Goal: Task Accomplishment & Management: Complete application form

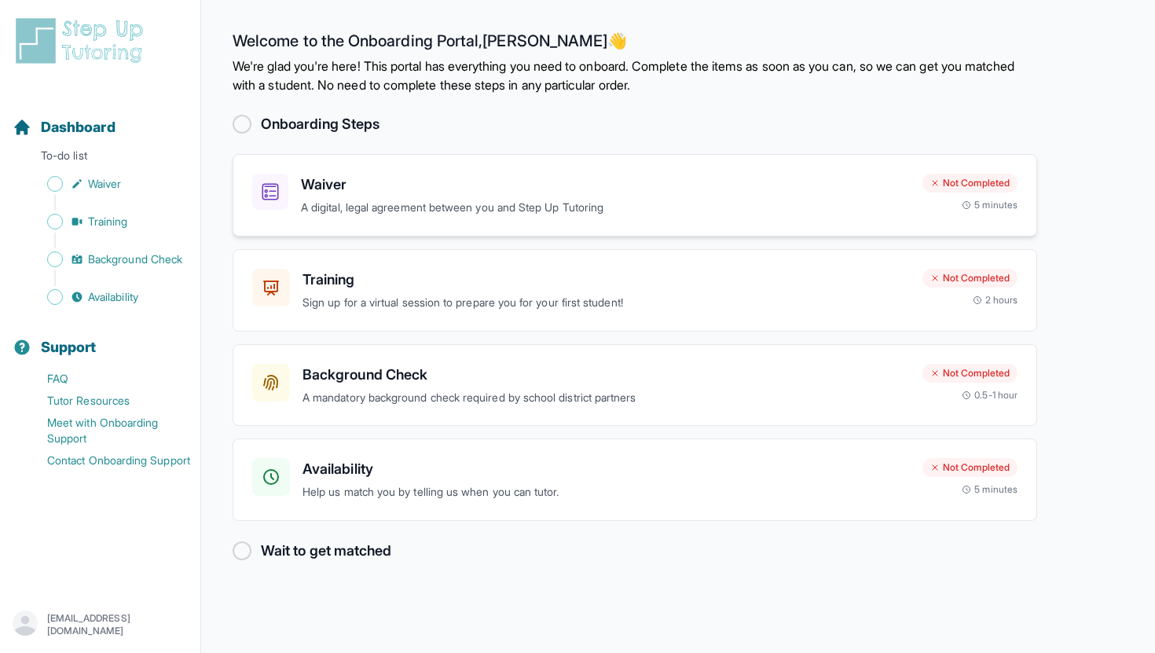
click at [552, 200] on p "A digital, legal agreement between you and Step Up Tutoring" at bounding box center [605, 208] width 609 height 18
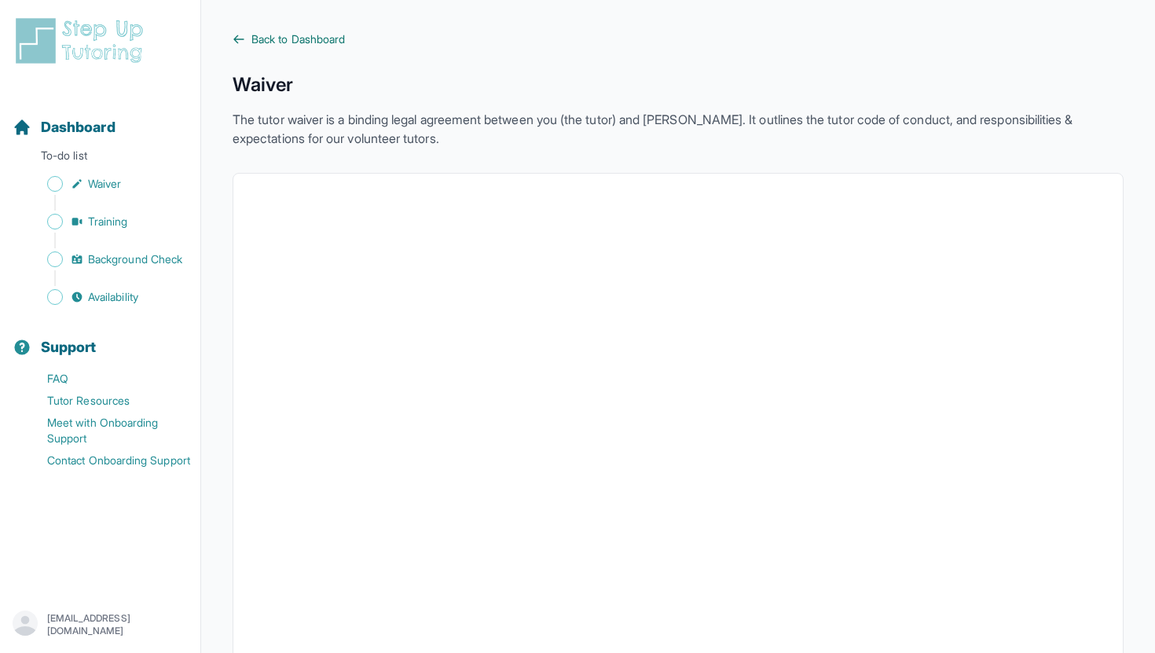
click at [303, 34] on span "Back to Dashboard" at bounding box center [299, 39] width 94 height 16
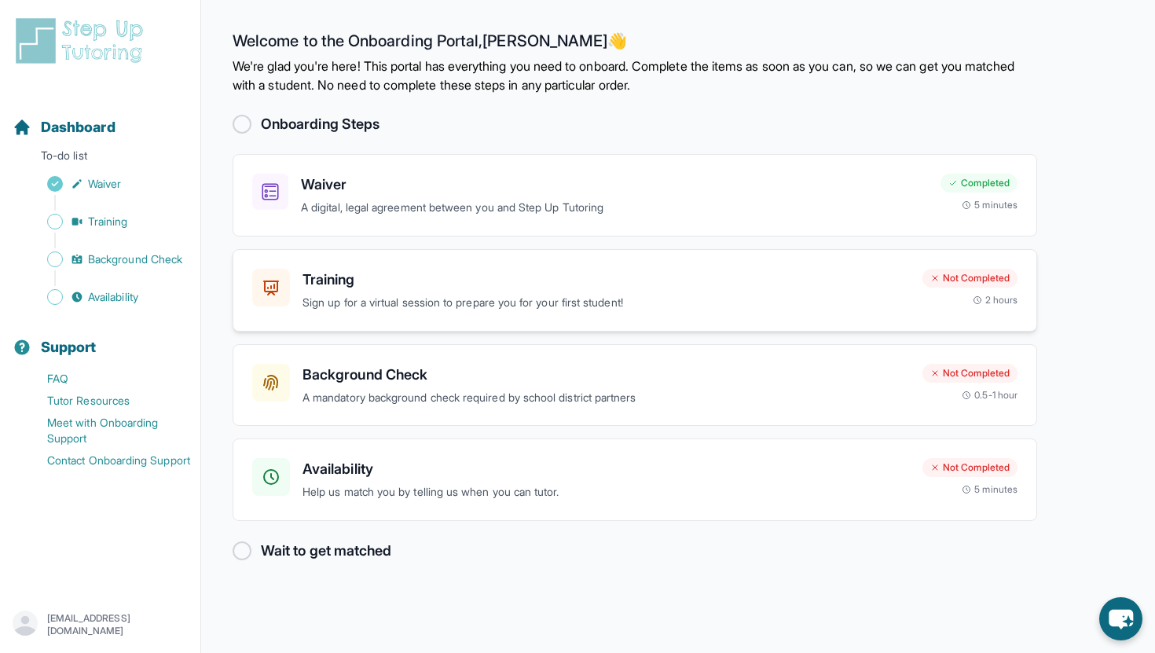
click at [531, 280] on h3 "Training" at bounding box center [607, 280] width 608 height 22
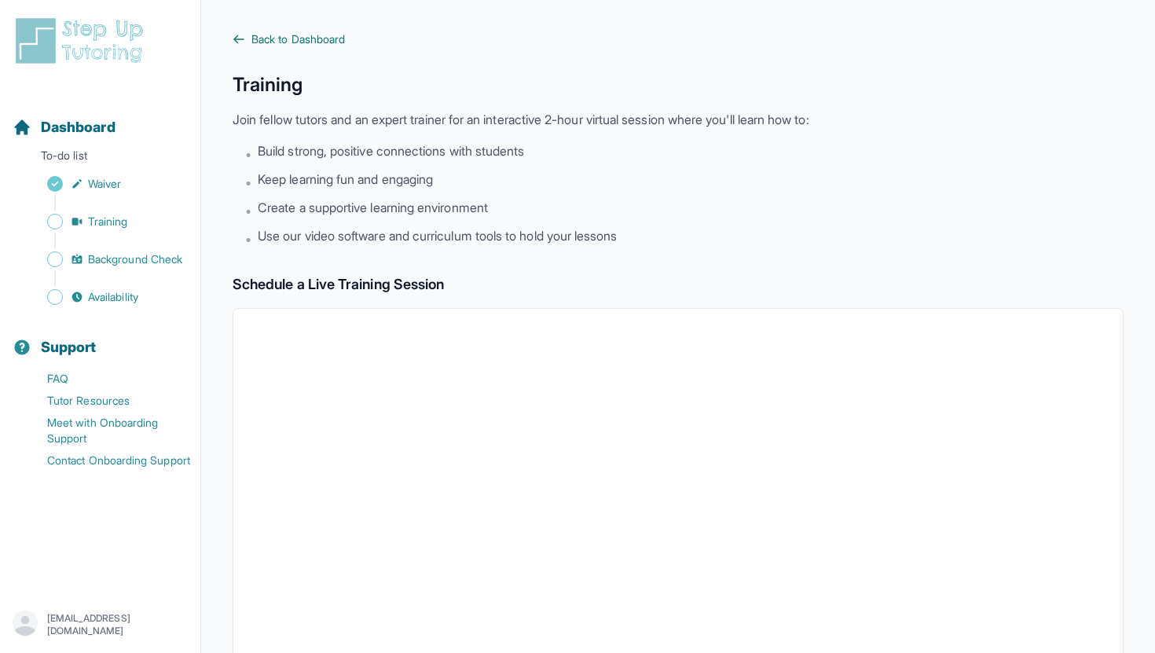
click at [288, 42] on span "Back to Dashboard" at bounding box center [299, 39] width 94 height 16
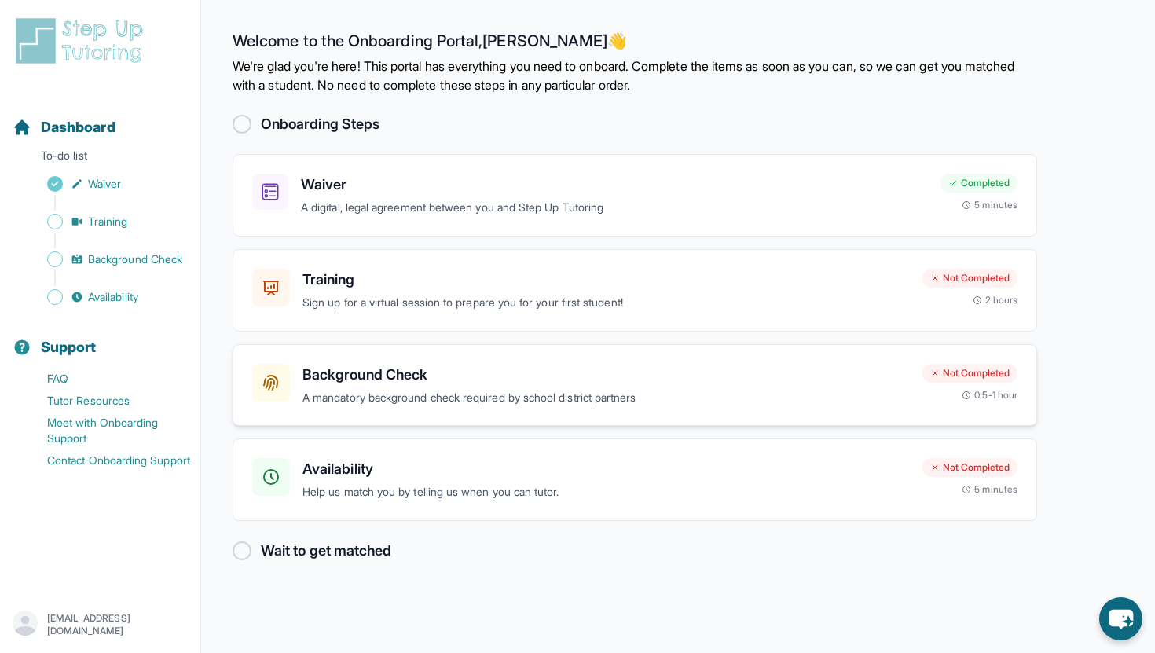
click at [549, 385] on div "Background Check A mandatory background check required by school district partn…" at bounding box center [607, 385] width 608 height 43
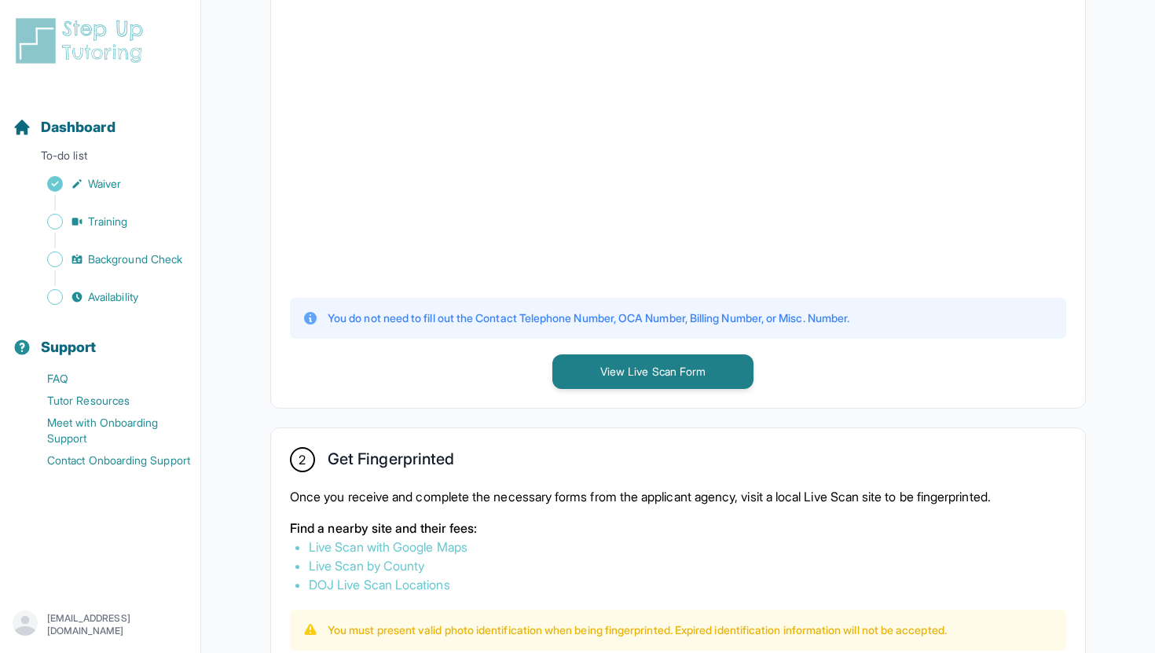
scroll to position [533, 0]
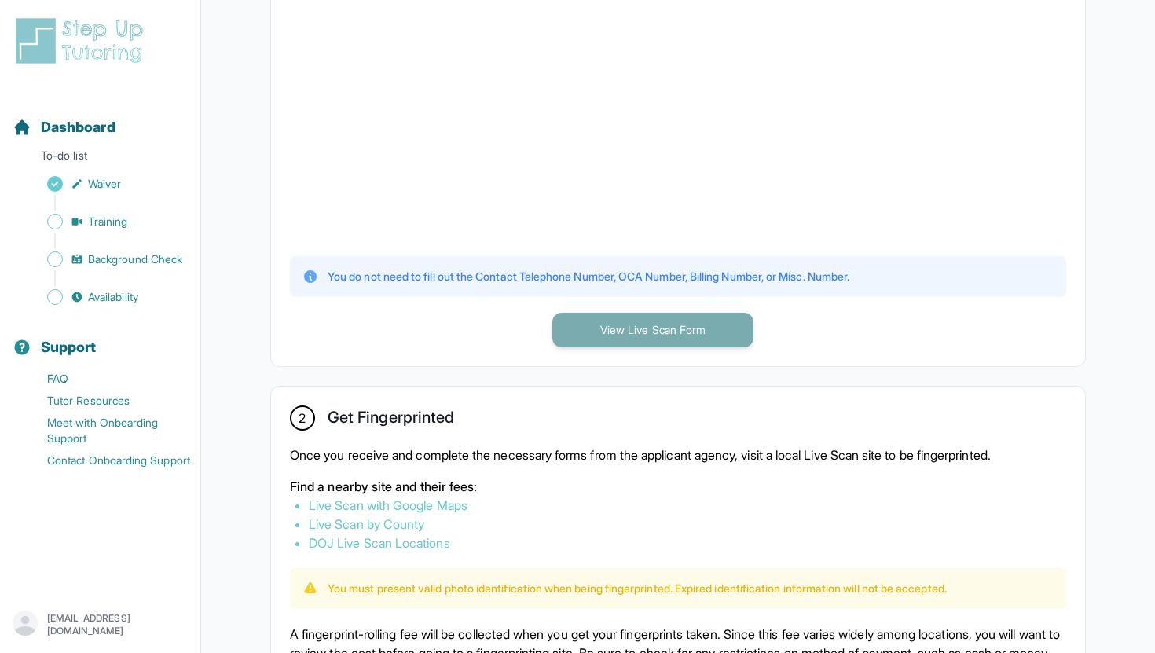
click at [628, 334] on button "View Live Scan Form" at bounding box center [653, 330] width 201 height 35
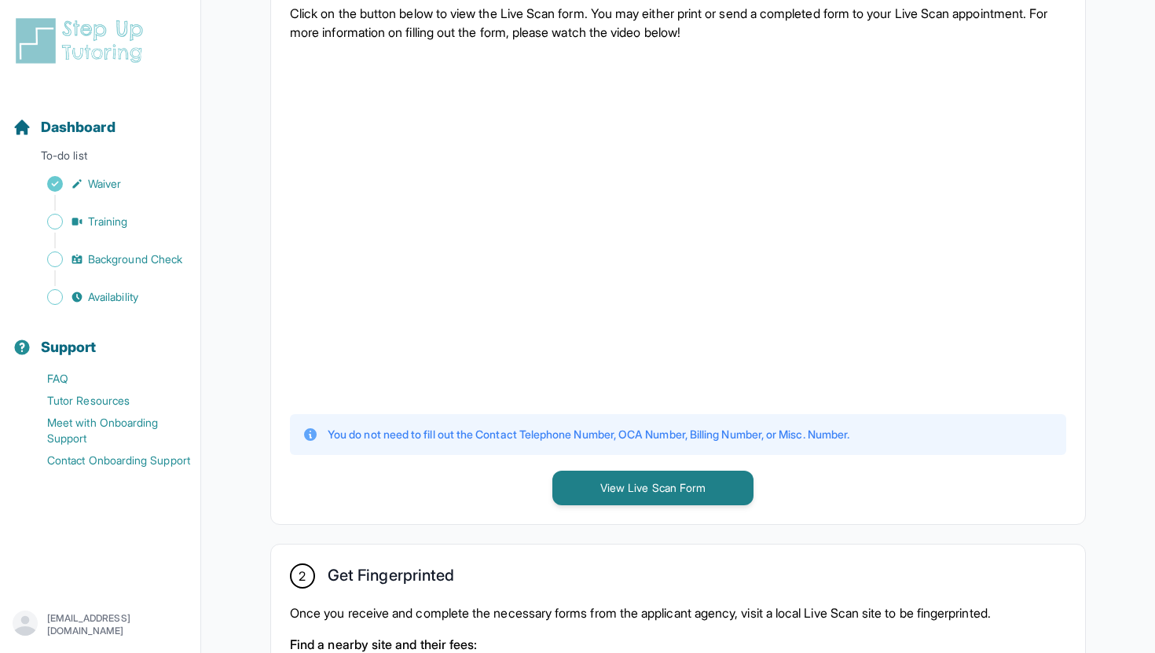
scroll to position [315, 0]
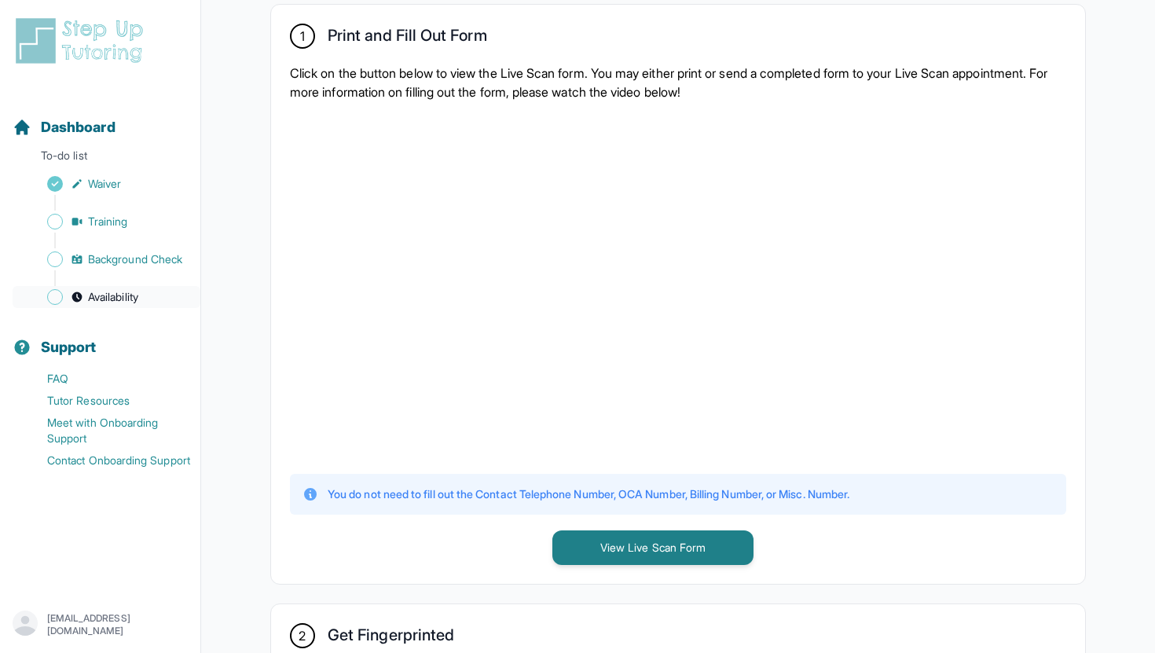
click at [119, 298] on span "Availability" at bounding box center [113, 297] width 50 height 16
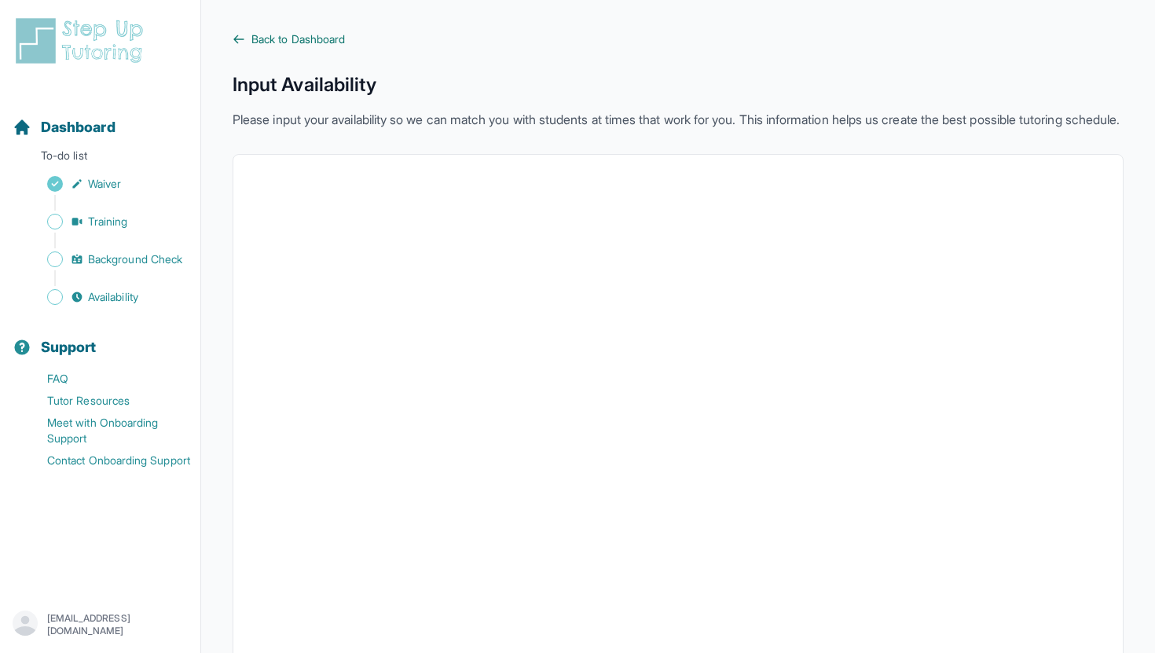
click at [285, 37] on span "Back to Dashboard" at bounding box center [299, 39] width 94 height 16
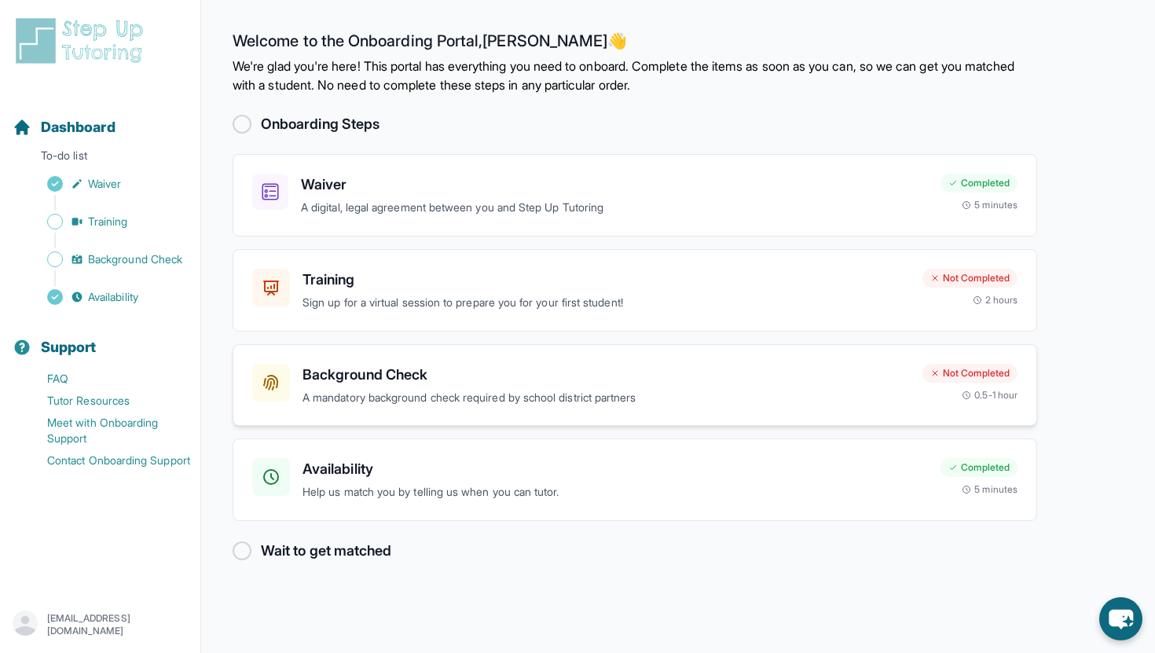
click at [373, 384] on h3 "Background Check" at bounding box center [607, 375] width 608 height 22
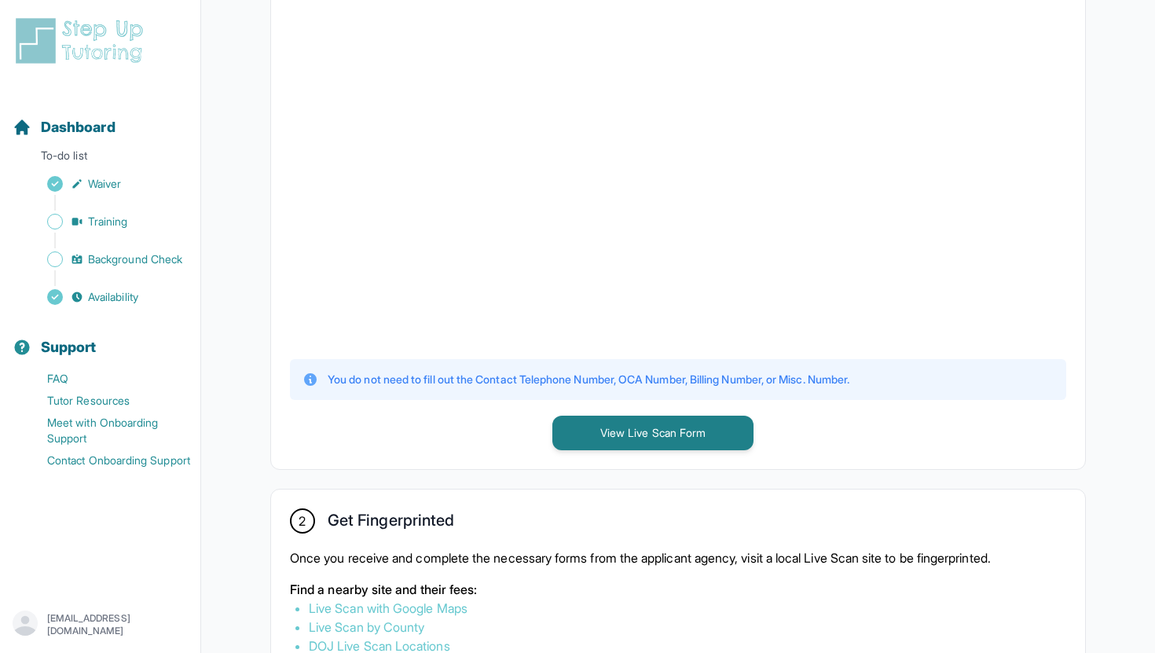
scroll to position [441, 0]
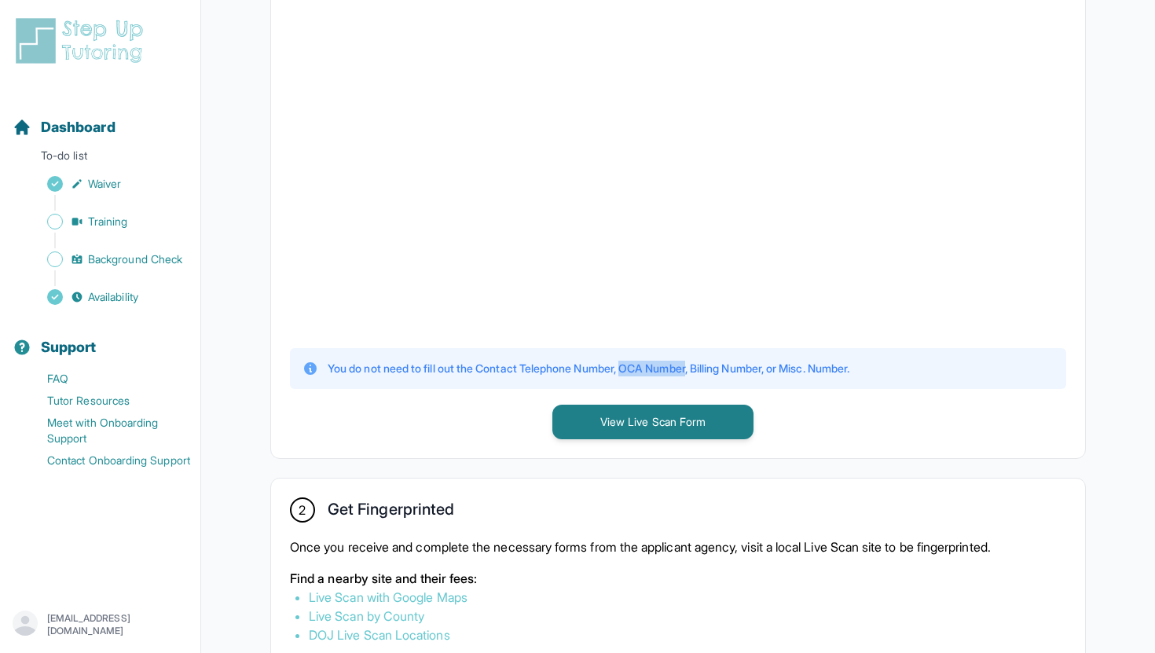
drag, startPoint x: 640, startPoint y: 366, endPoint x: 706, endPoint y: 367, distance: 66.0
click at [706, 367] on p "You do not need to fill out the Contact Telephone Number, OCA Number, Billing N…" at bounding box center [589, 369] width 522 height 16
copy p "OCA Number"
click at [396, 422] on div "1 Print and Fill Out Form Click on the button below to view the Live Scan form.…" at bounding box center [678, 168] width 814 height 579
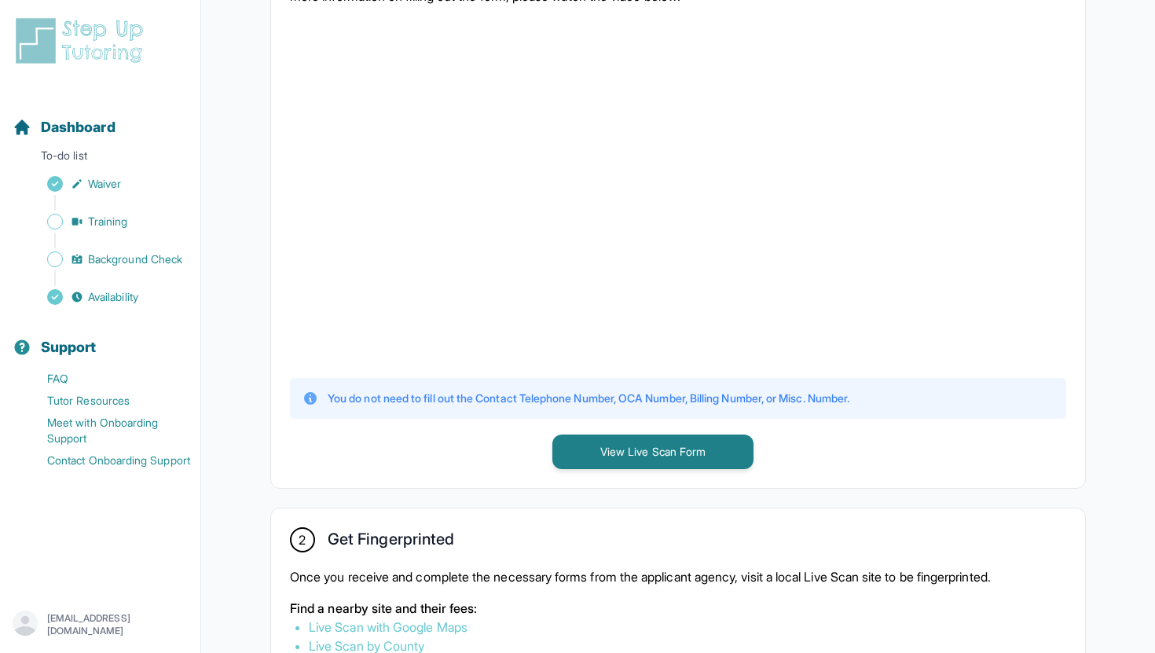
scroll to position [410, 0]
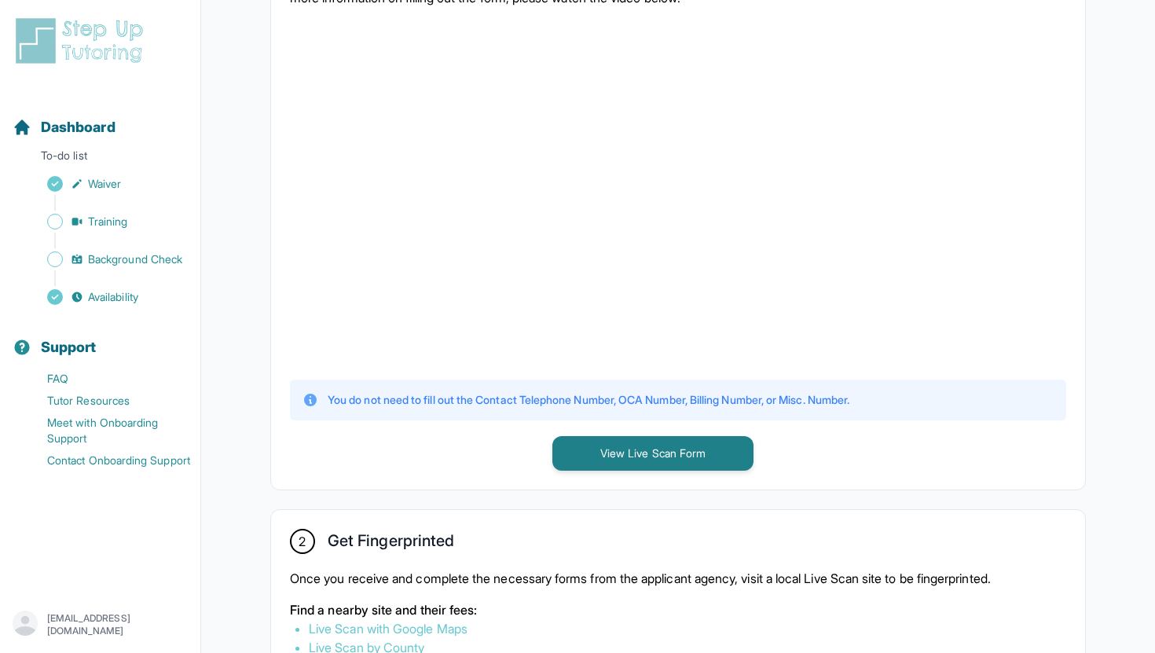
click at [449, 399] on p "You do not need to fill out the Contact Telephone Number, OCA Number, Billing N…" at bounding box center [589, 400] width 522 height 16
click at [417, 455] on div "1 Print and Fill Out Form Click on the button below to view the Live Scan form.…" at bounding box center [678, 199] width 814 height 579
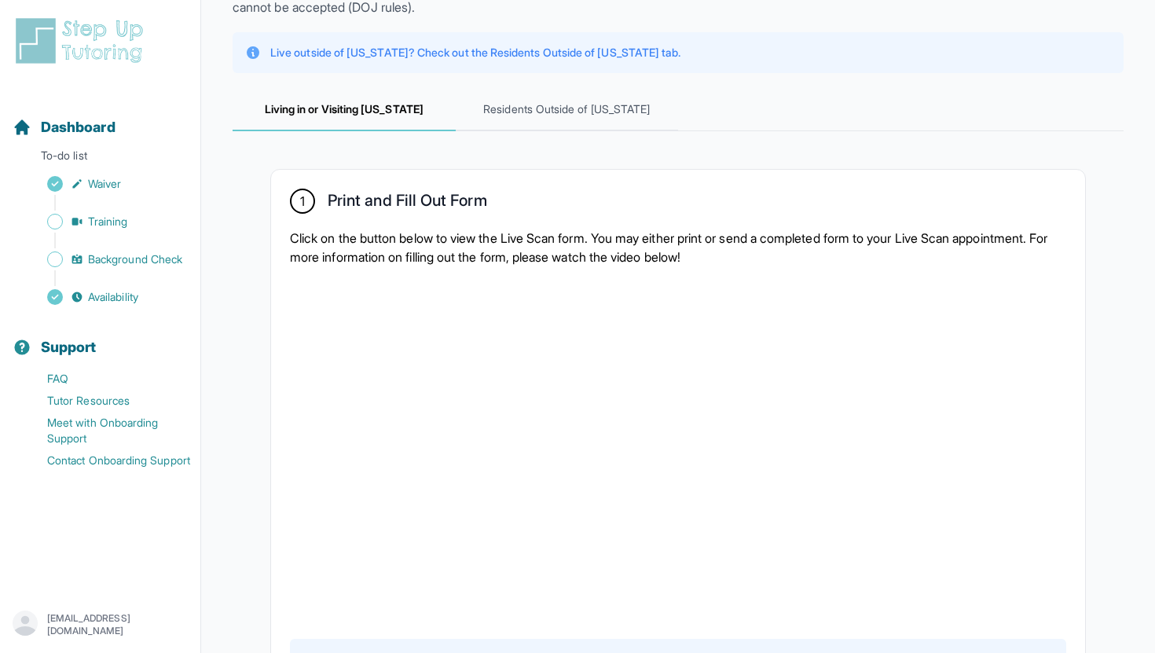
scroll to position [305, 0]
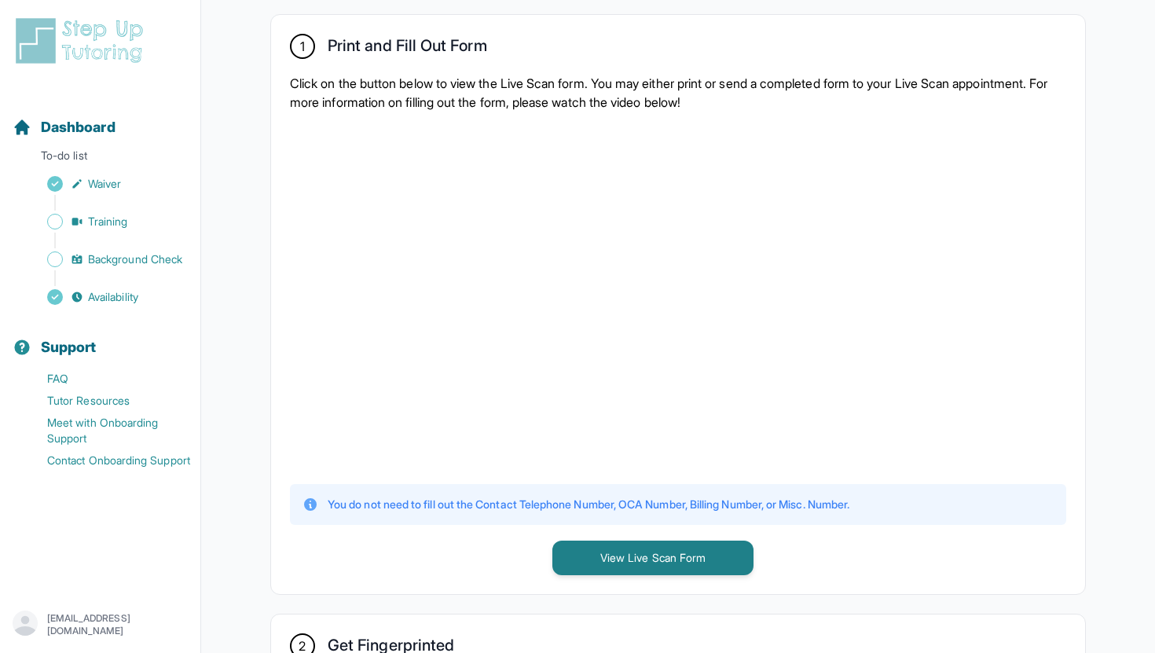
click at [261, 292] on div "1 Print and Fill Out Form Click on the button below to view the Live Scan form.…" at bounding box center [678, 655] width 891 height 1359
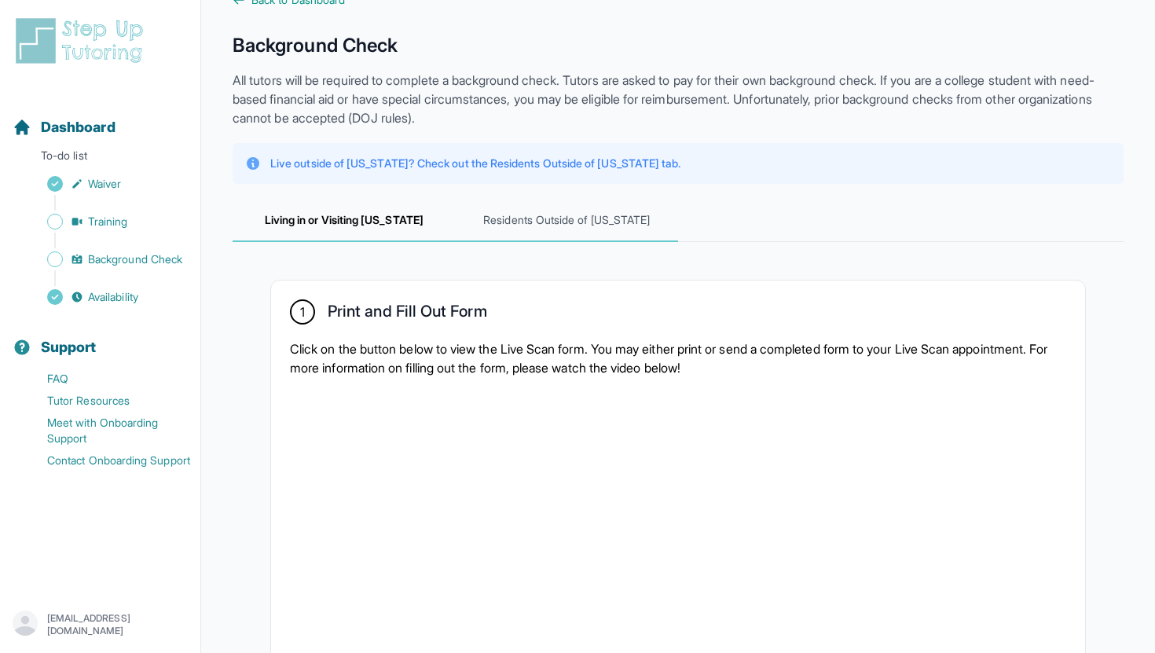
scroll to position [0, 0]
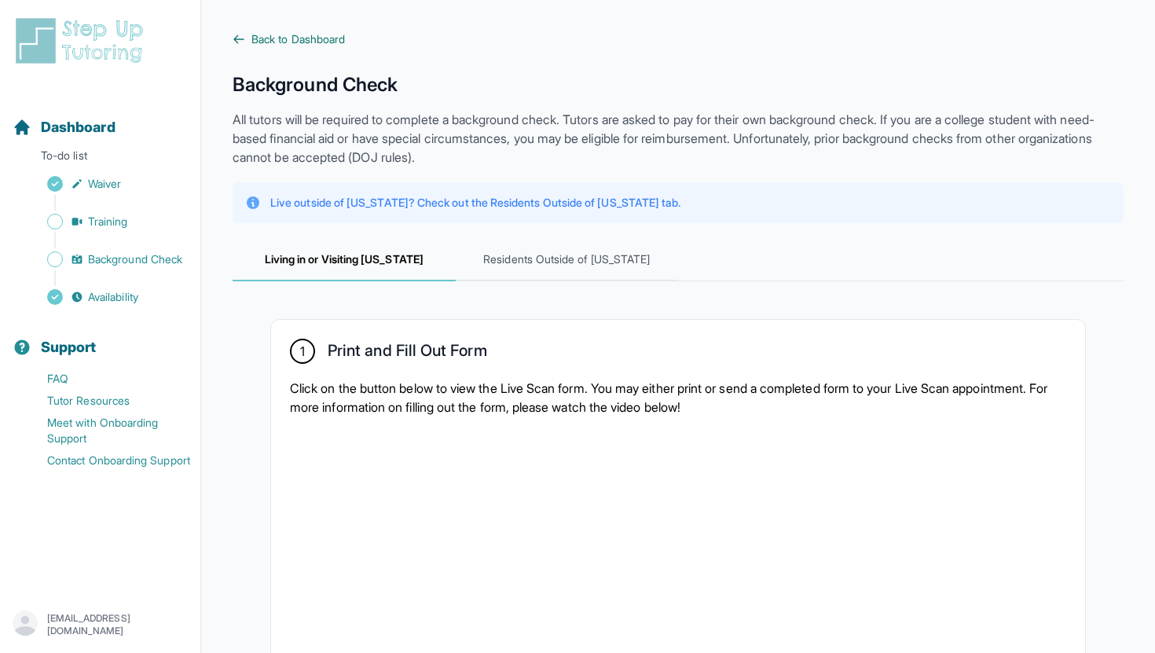
click at [277, 39] on span "Back to Dashboard" at bounding box center [299, 39] width 94 height 16
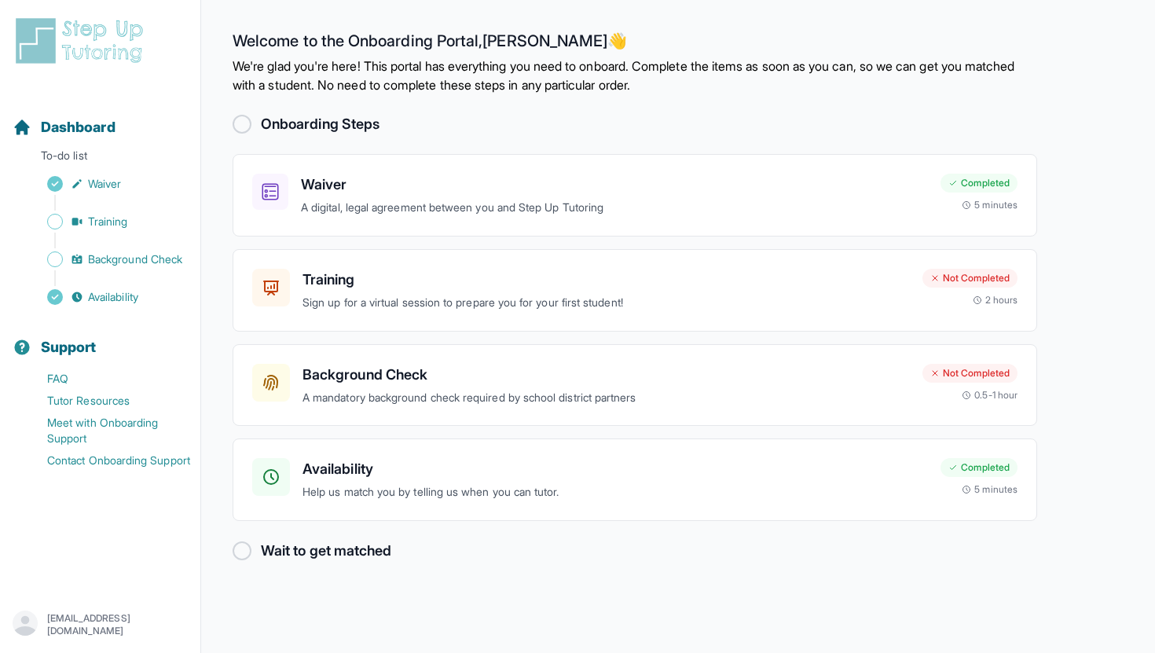
click at [241, 123] on div at bounding box center [242, 124] width 19 height 19
click at [608, 376] on h3 "Background Check" at bounding box center [607, 375] width 608 height 22
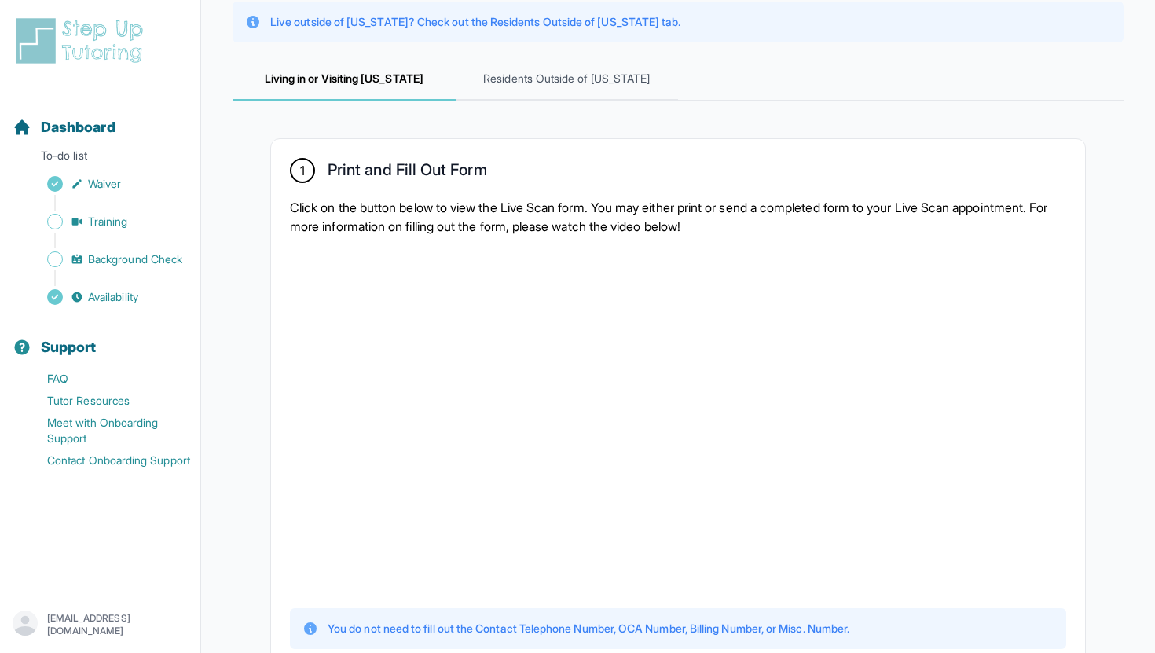
scroll to position [50, 0]
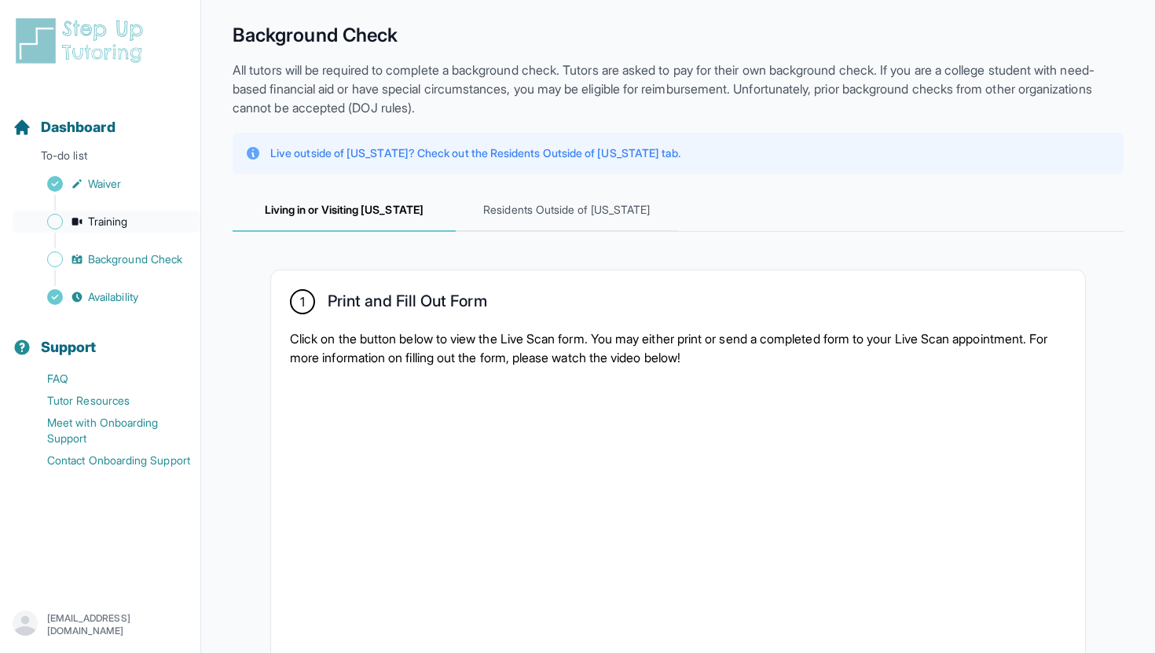
click at [98, 224] on span "Training" at bounding box center [108, 222] width 40 height 16
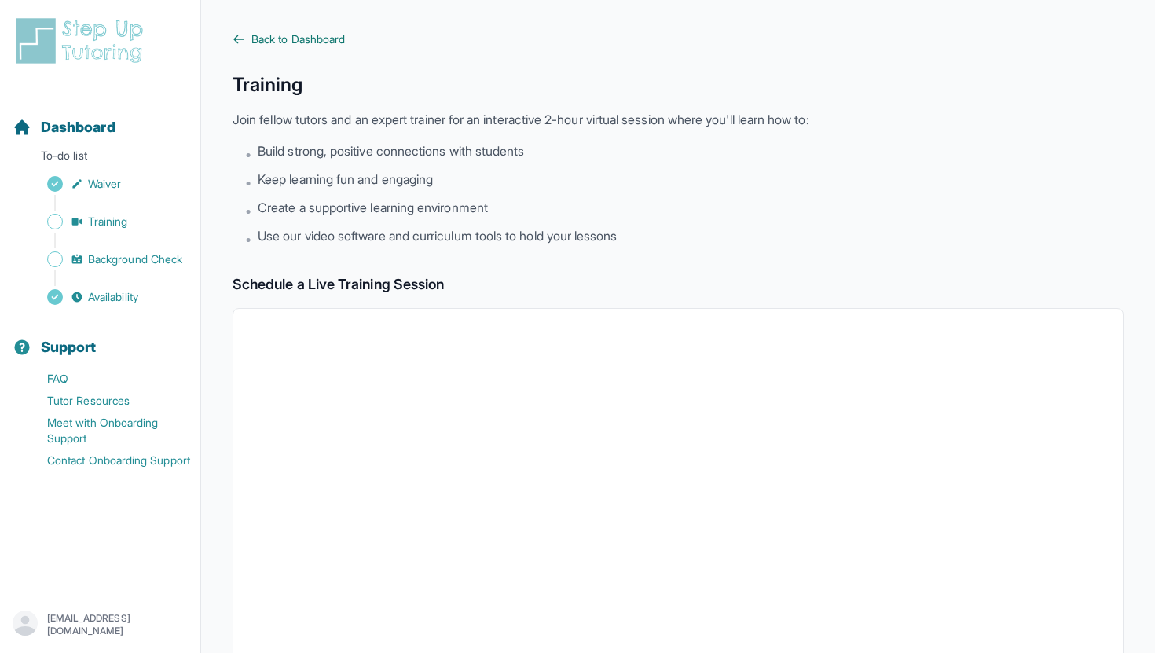
click at [269, 39] on span "Back to Dashboard" at bounding box center [299, 39] width 94 height 16
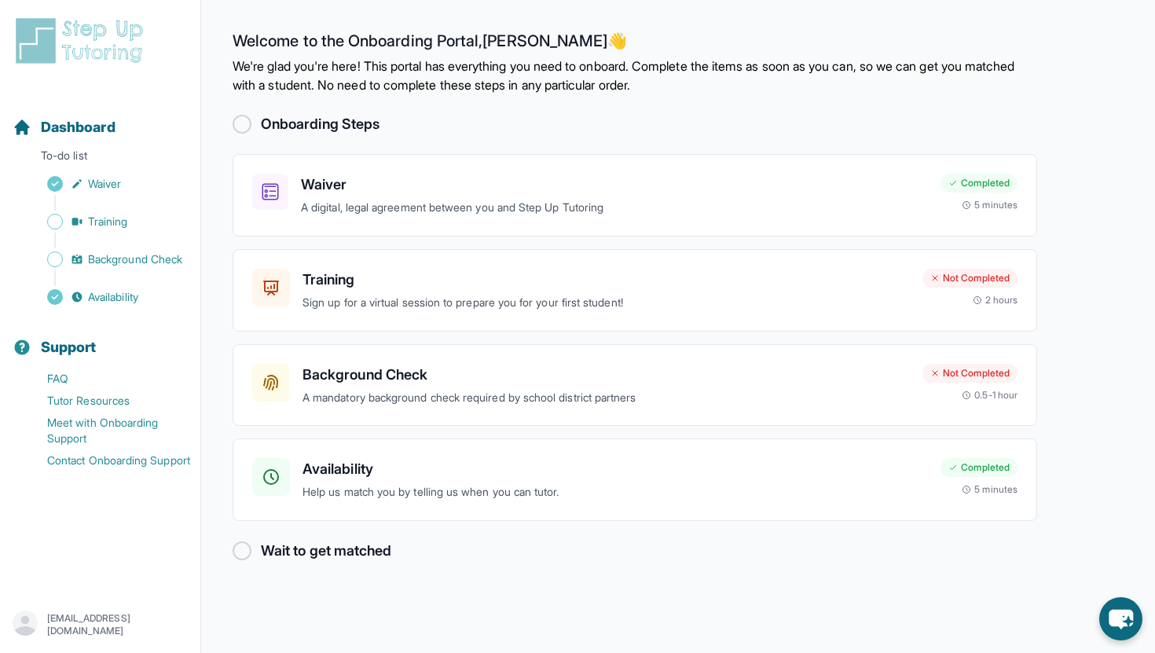
click at [70, 622] on p "[EMAIL_ADDRESS][DOMAIN_NAME]" at bounding box center [117, 624] width 141 height 25
click at [130, 458] on link "Contact Onboarding Support" at bounding box center [107, 461] width 188 height 22
click at [393, 80] on p "We're glad you're here! This portal has everything you need to onboard. Complet…" at bounding box center [635, 76] width 805 height 38
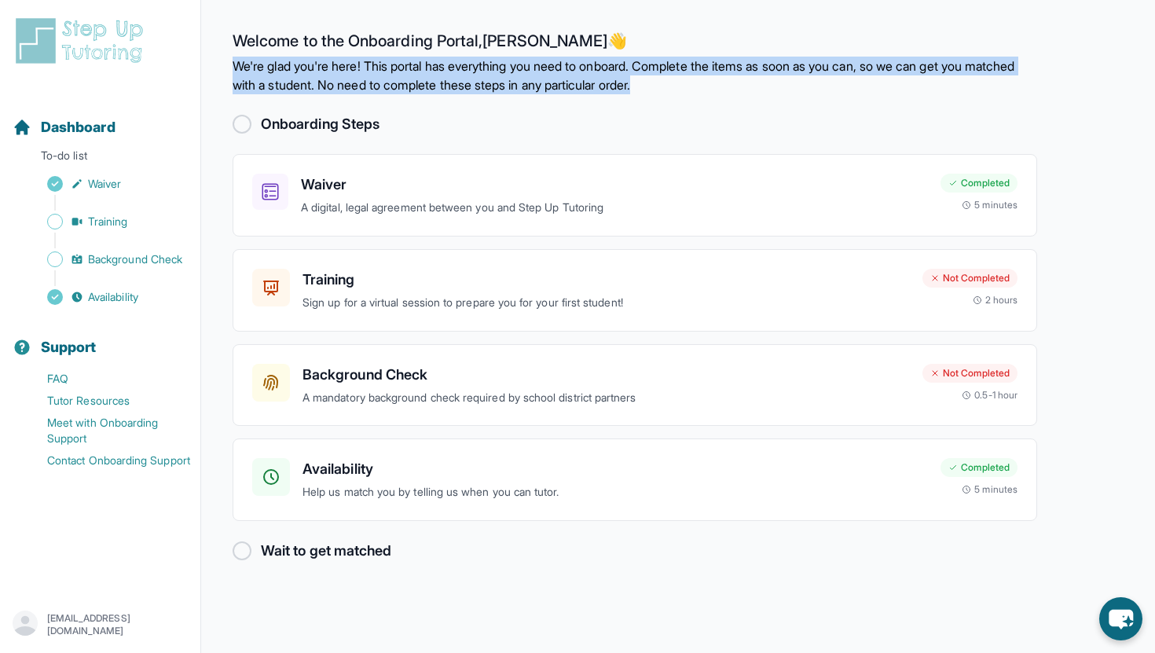
click at [393, 80] on p "We're glad you're here! This portal has everything you need to onboard. Complet…" at bounding box center [635, 76] width 805 height 38
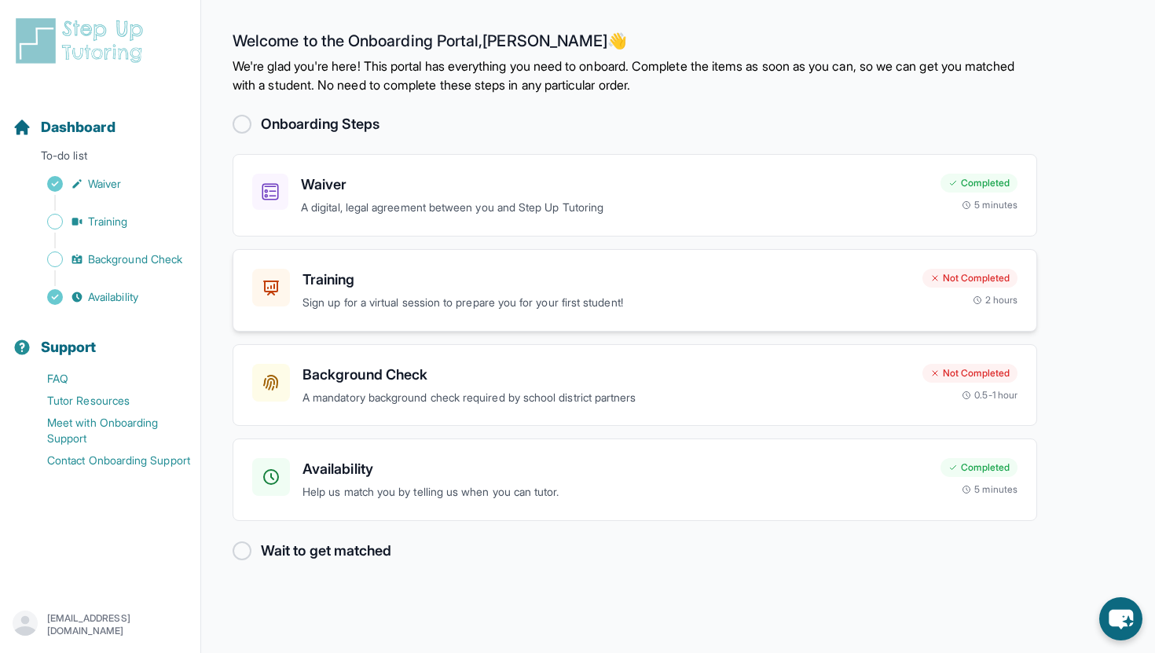
click at [510, 293] on div "Training Sign up for a virtual session to prepare you for your first student!" at bounding box center [607, 290] width 608 height 43
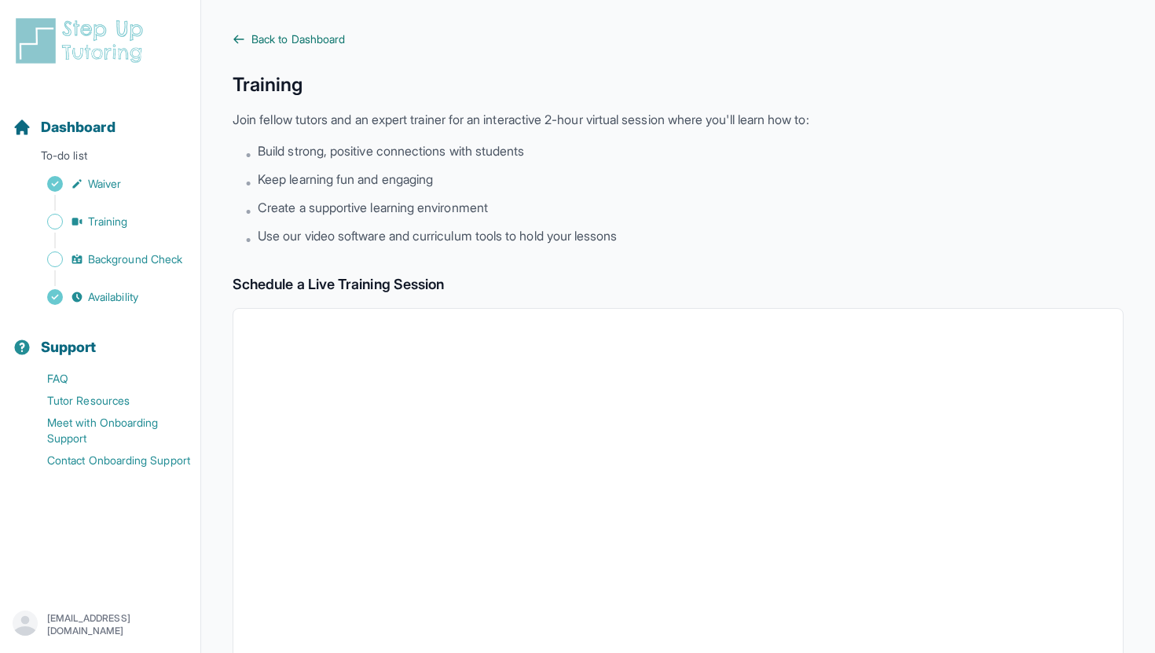
click at [248, 33] on link "Back to Dashboard" at bounding box center [678, 39] width 891 height 16
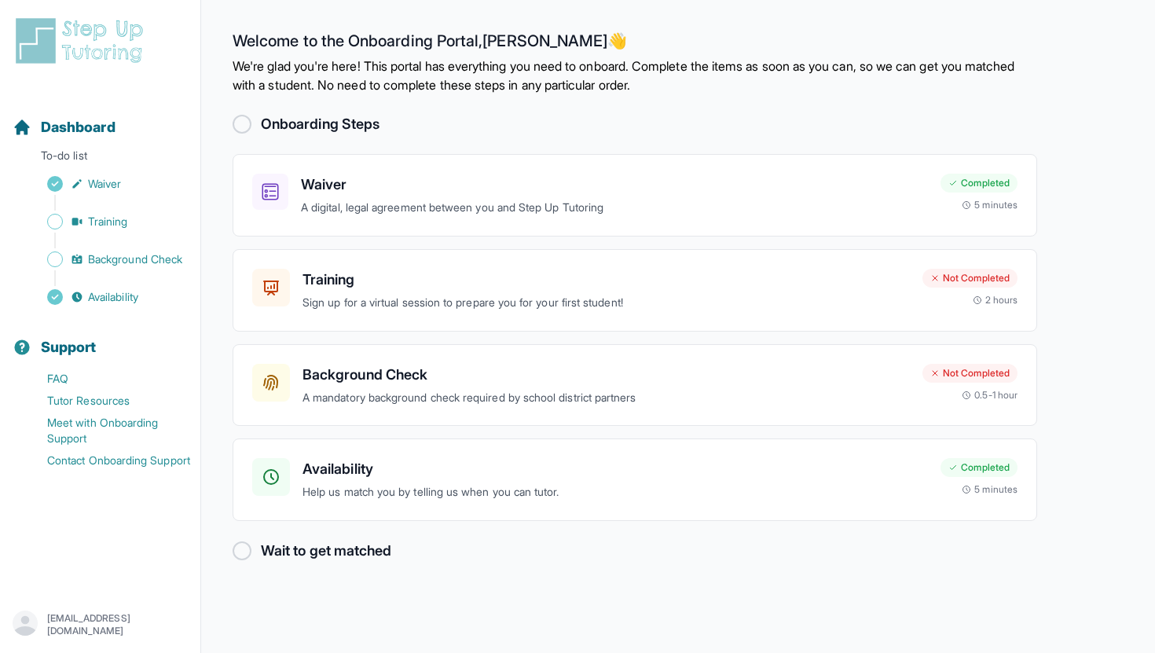
click at [270, 74] on p "We're glad you're here! This portal has everything you need to onboard. Complet…" at bounding box center [635, 76] width 805 height 38
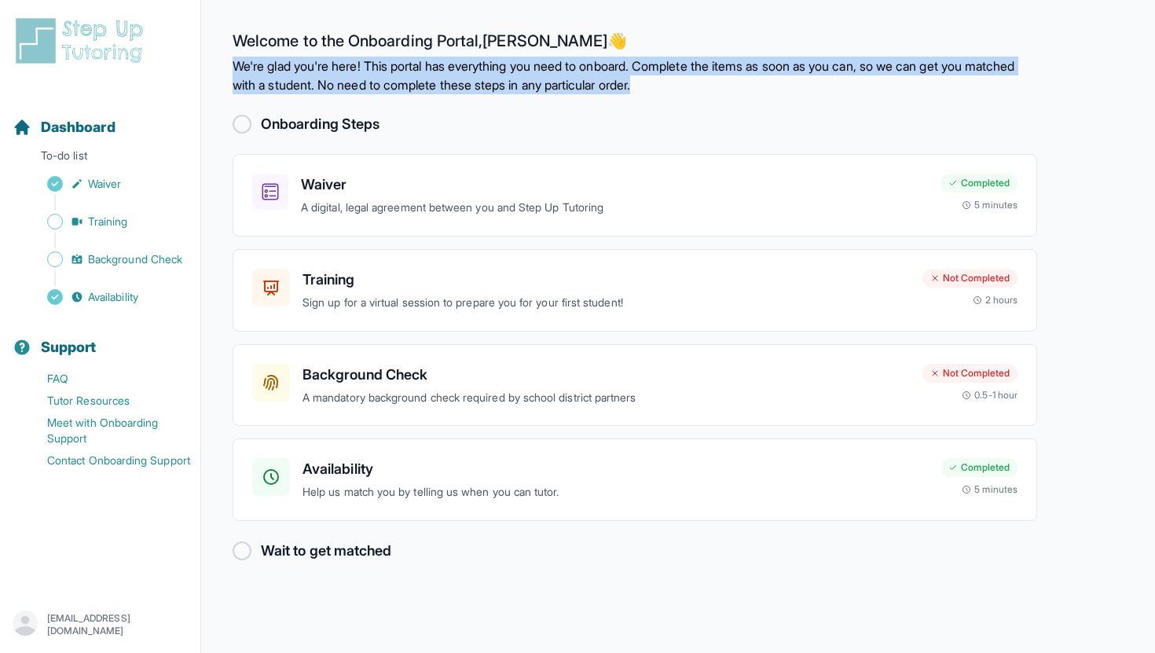
click at [270, 74] on p "We're glad you're here! This portal has everything you need to onboard. Complet…" at bounding box center [635, 76] width 805 height 38
click at [354, 64] on p "We're glad you're here! This portal has everything you need to onboard. Complet…" at bounding box center [635, 76] width 805 height 38
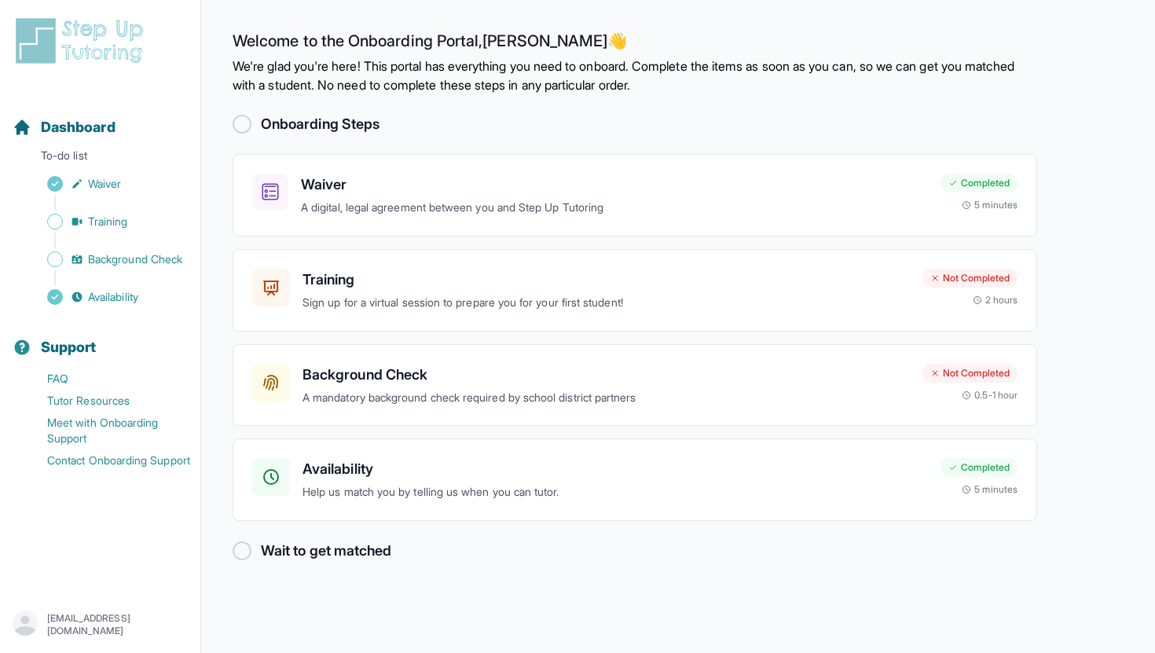
click at [296, 43] on h2 "Welcome to the Onboarding Portal, [PERSON_NAME] 👋" at bounding box center [635, 43] width 805 height 25
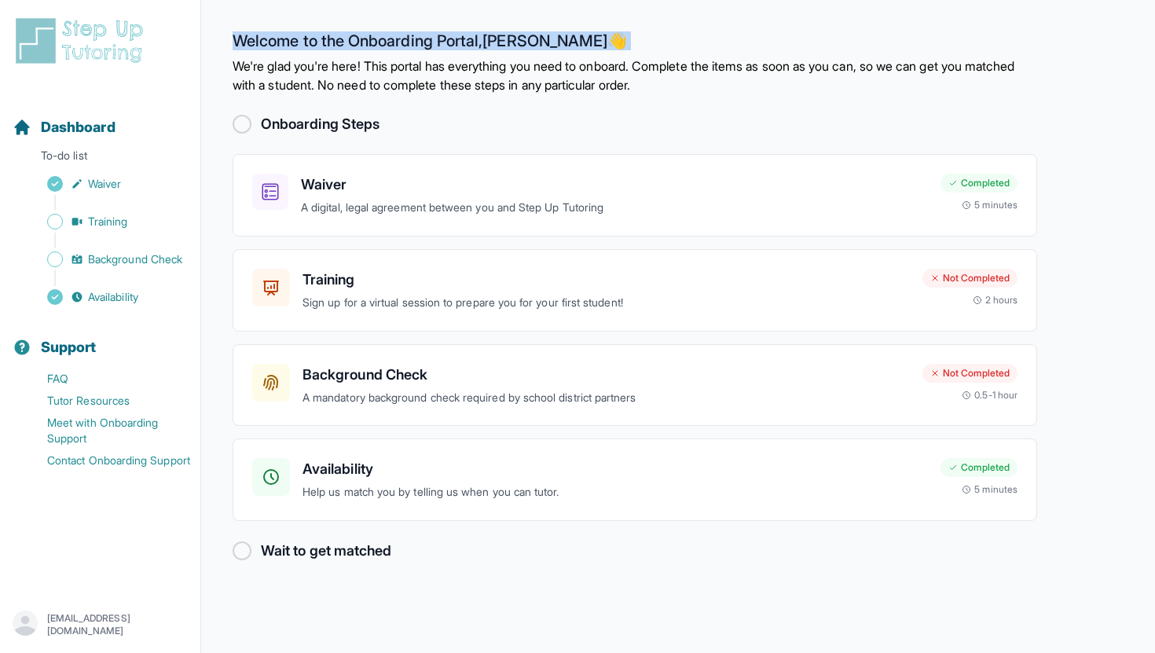
click at [296, 43] on h2 "Welcome to the Onboarding Portal, [PERSON_NAME] 👋" at bounding box center [635, 43] width 805 height 25
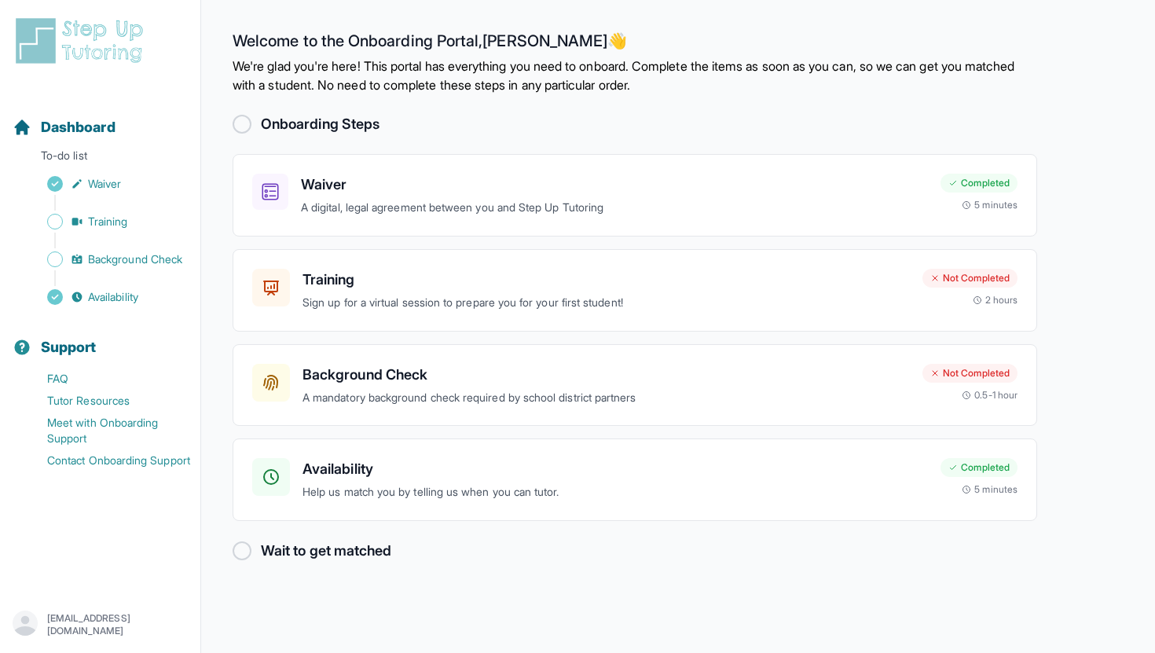
click at [377, 42] on h2 "Welcome to the Onboarding Portal, [PERSON_NAME] 👋" at bounding box center [635, 43] width 805 height 25
drag, startPoint x: 497, startPoint y: 38, endPoint x: 547, endPoint y: 39, distance: 50.3
click at [547, 39] on h2 "Welcome to the Onboarding Portal, [PERSON_NAME] 👋" at bounding box center [635, 43] width 805 height 25
click at [520, 42] on h2 "Welcome to the Onboarding Portal, [PERSON_NAME] 👋" at bounding box center [635, 43] width 805 height 25
click at [536, 365] on h3 "Background Check" at bounding box center [607, 375] width 608 height 22
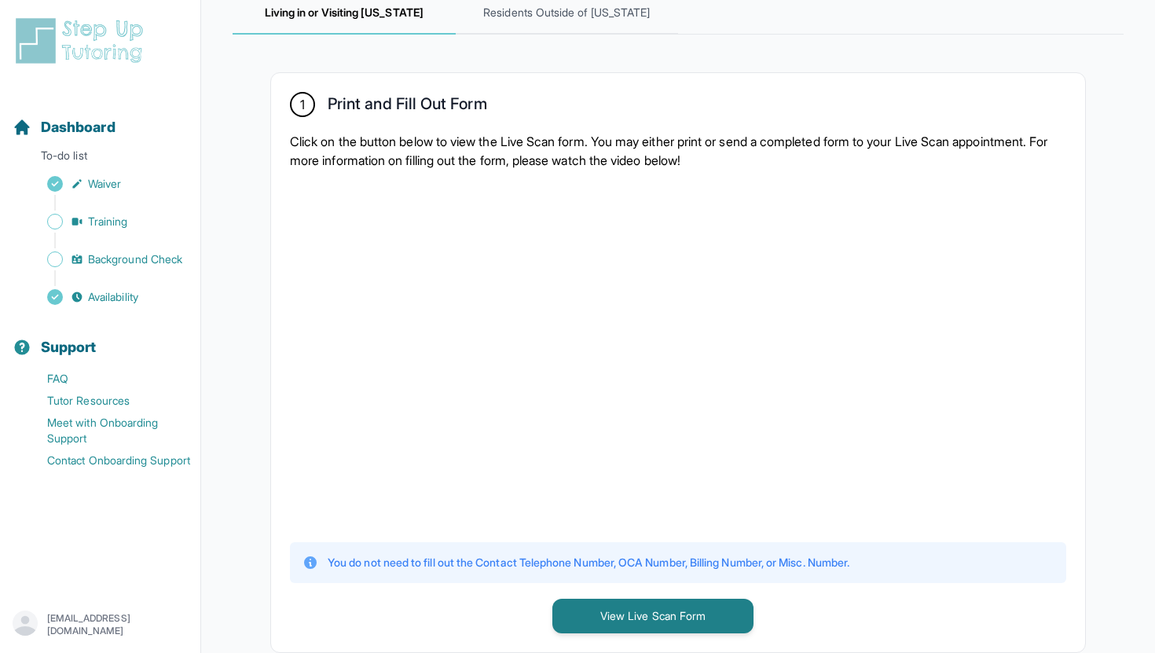
scroll to position [256, 0]
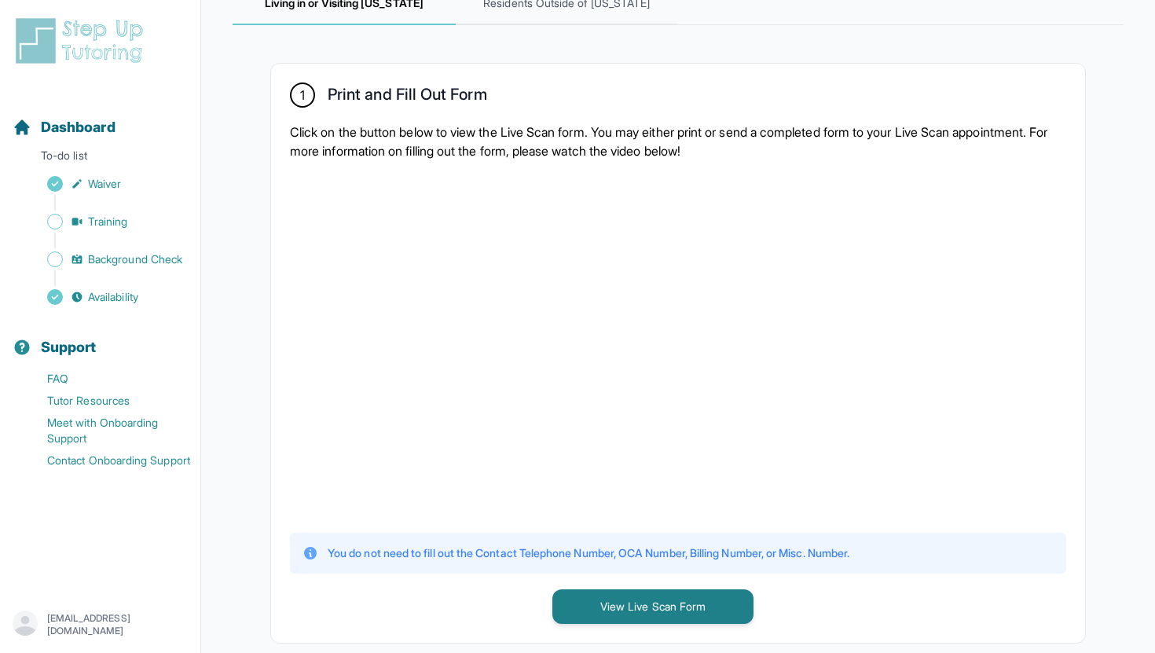
click at [416, 94] on h2 "Print and Fill Out Form" at bounding box center [408, 97] width 160 height 25
click at [328, 95] on h2 "Print and Fill Out Form" at bounding box center [408, 97] width 160 height 25
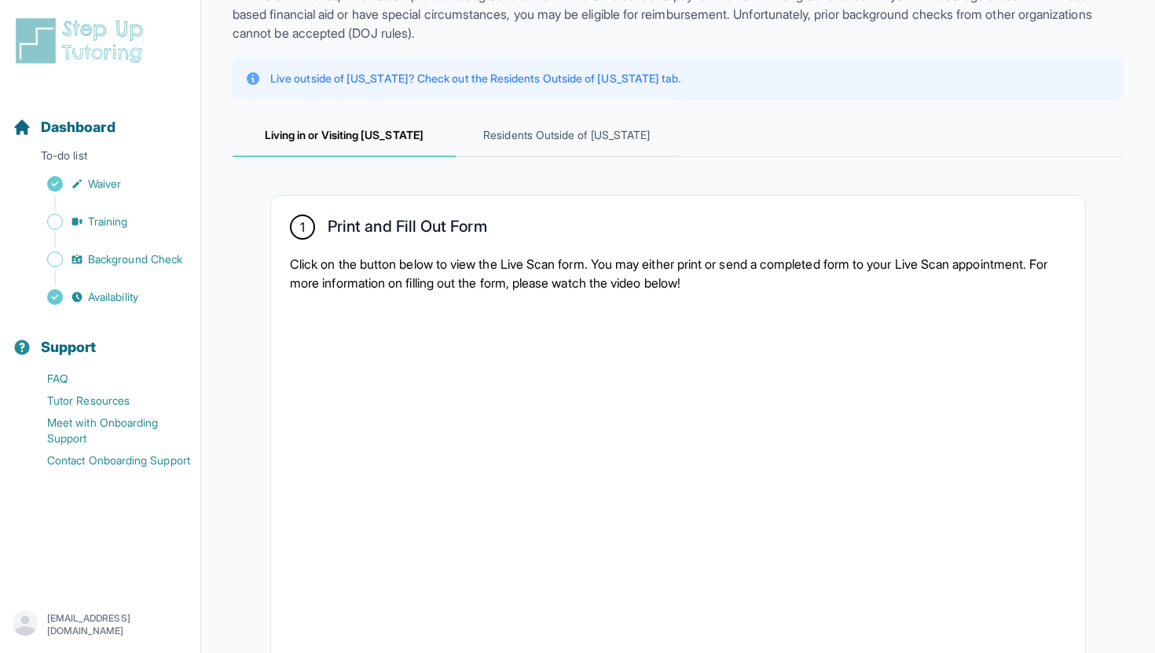
scroll to position [0, 0]
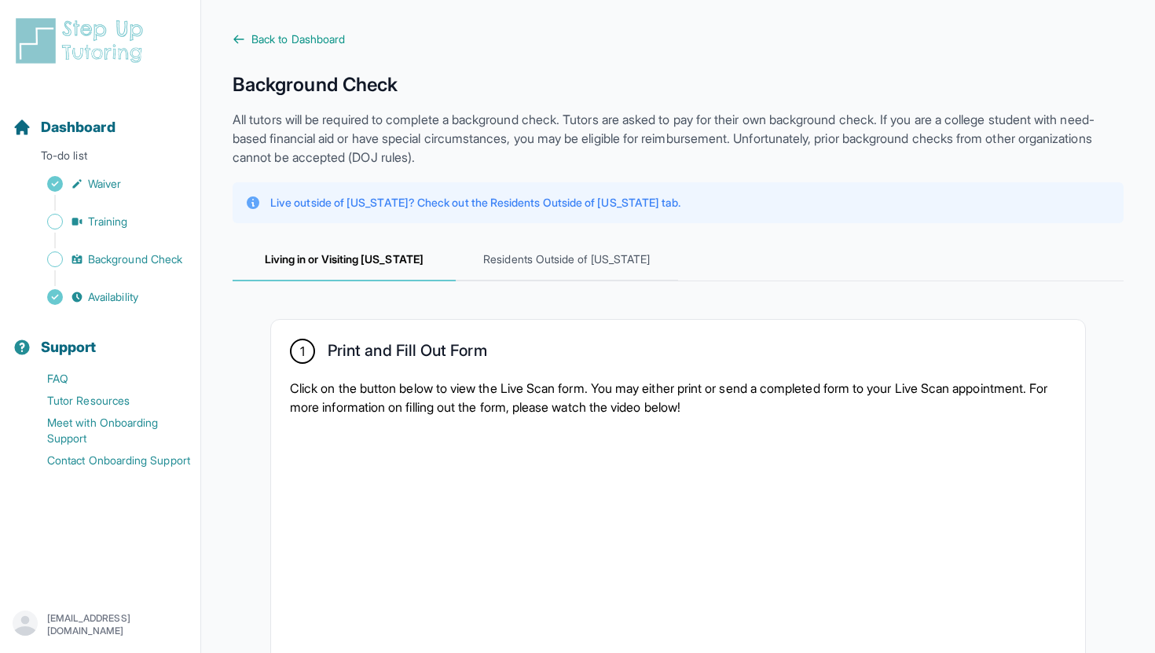
click at [439, 140] on p "All tutors will be required to complete a background check. Tutors are asked to…" at bounding box center [678, 138] width 891 height 57
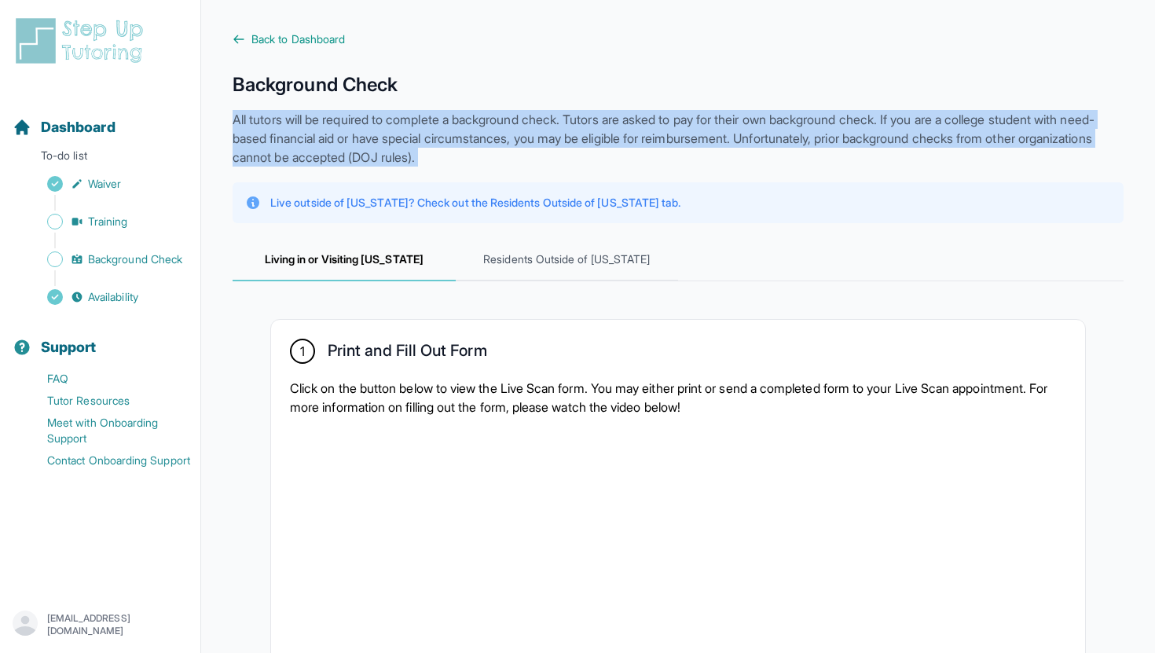
click at [439, 140] on p "All tutors will be required to complete a background check. Tutors are asked to…" at bounding box center [678, 138] width 891 height 57
click at [487, 157] on p "All tutors will be required to complete a background check. Tutors are asked to…" at bounding box center [678, 138] width 891 height 57
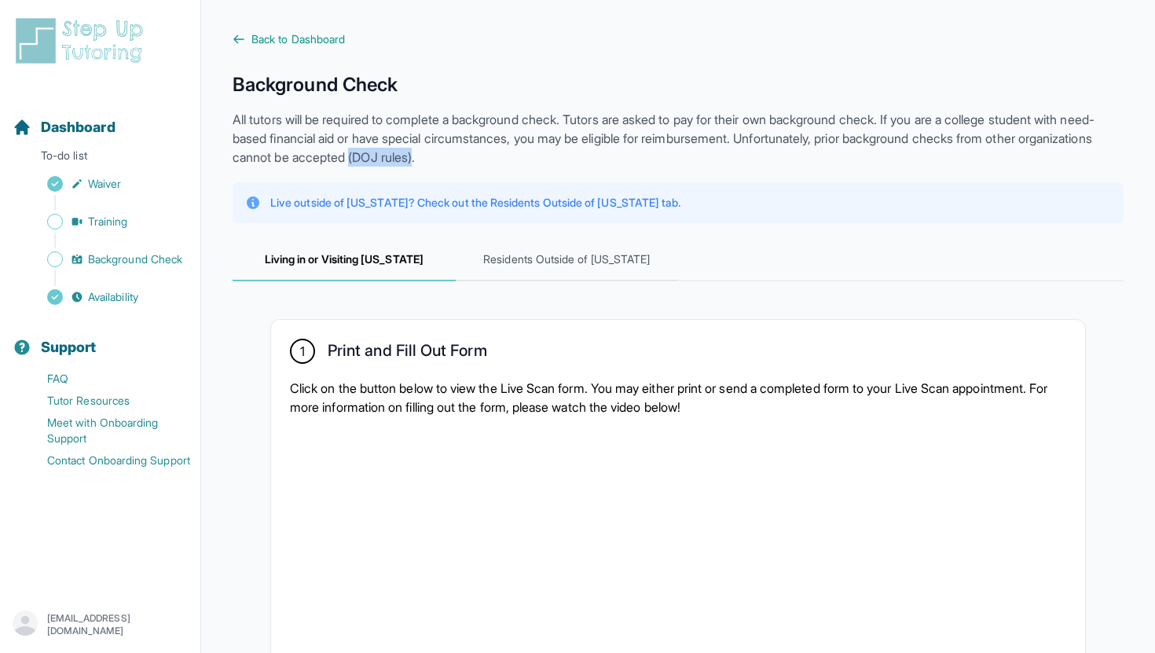
drag, startPoint x: 438, startPoint y: 155, endPoint x: 503, endPoint y: 155, distance: 65.2
click at [503, 155] on p "All tutors will be required to complete a background check. Tutors are asked to…" at bounding box center [678, 138] width 891 height 57
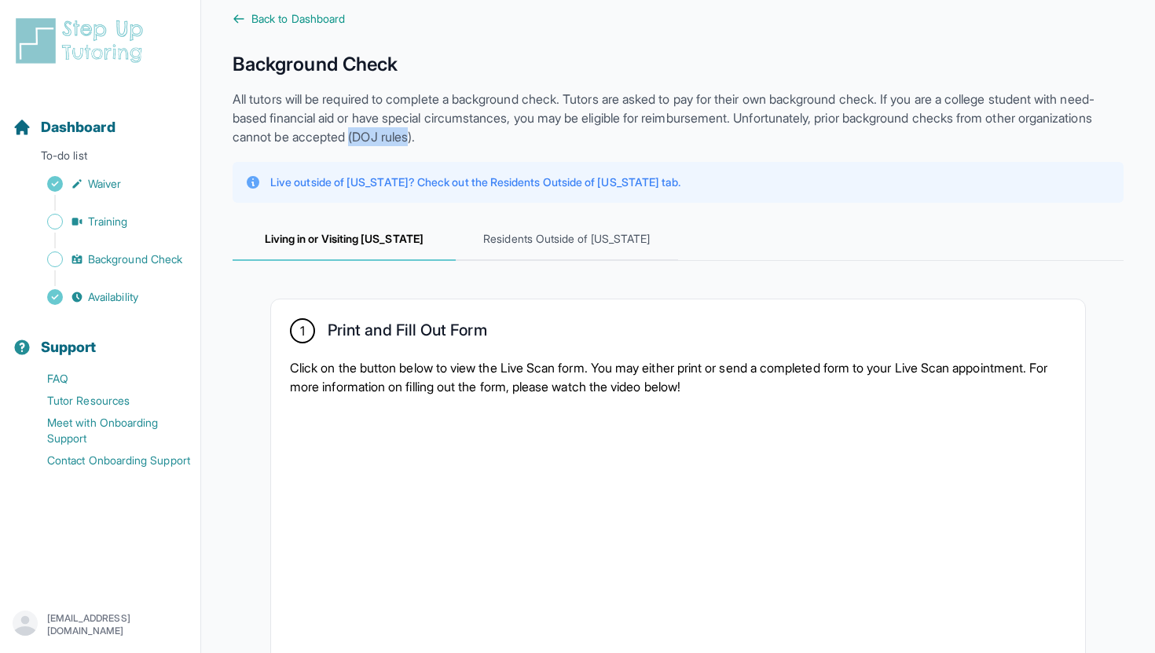
scroll to position [24, 0]
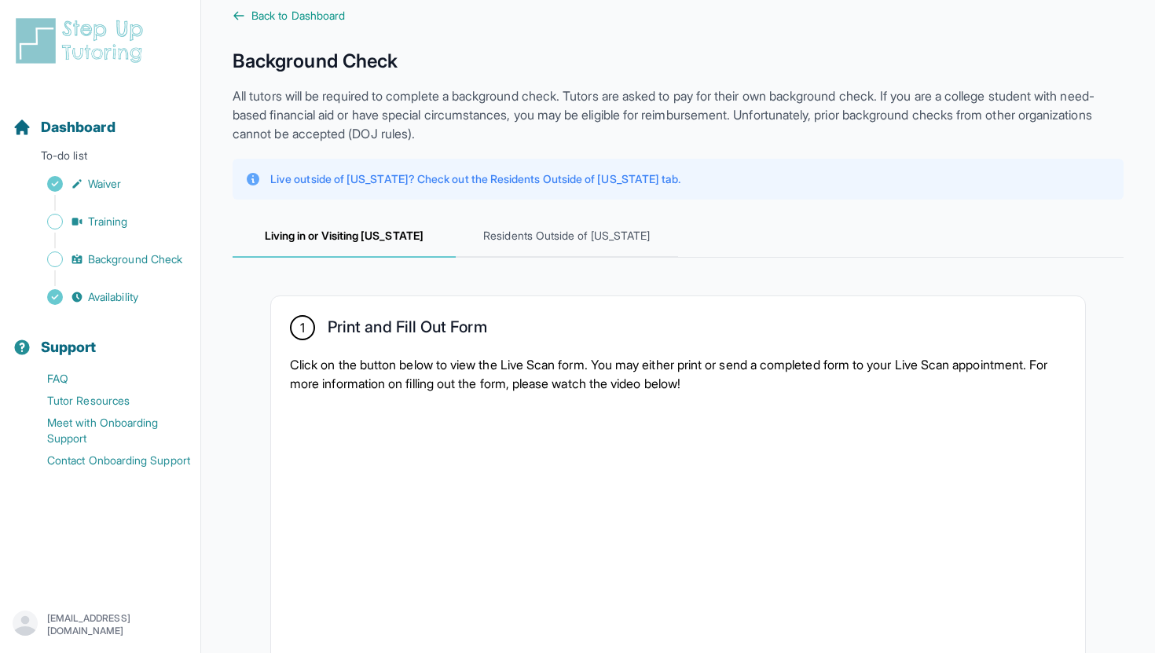
click at [642, 130] on p "All tutors will be required to complete a background check. Tutors are asked to…" at bounding box center [678, 114] width 891 height 57
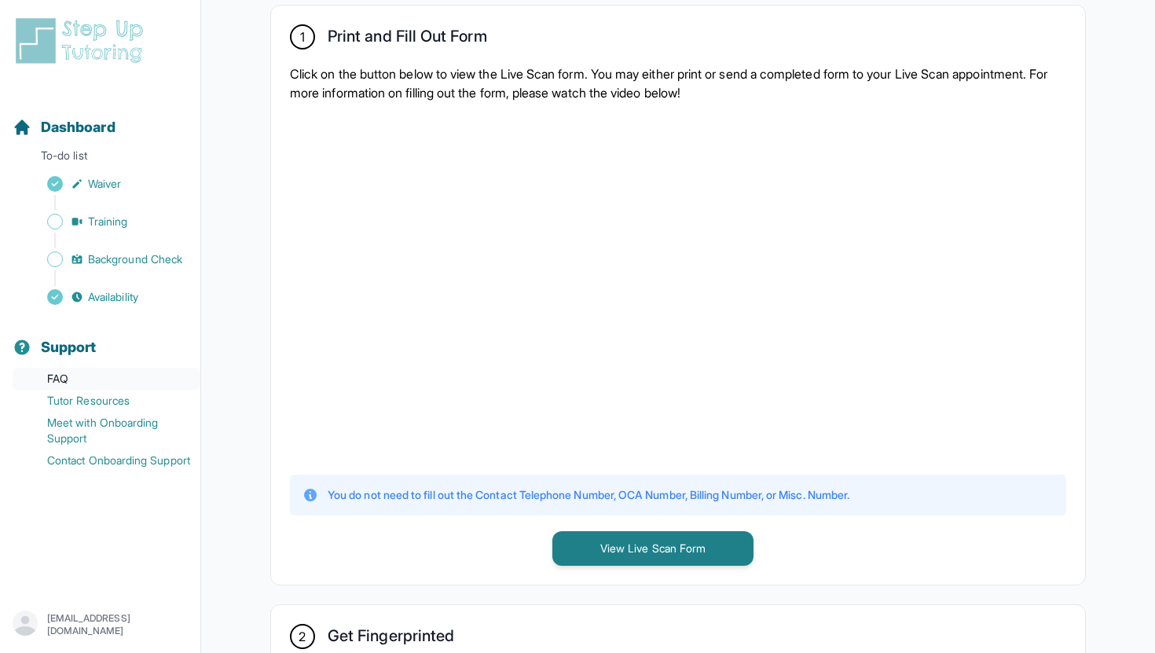
scroll to position [316, 0]
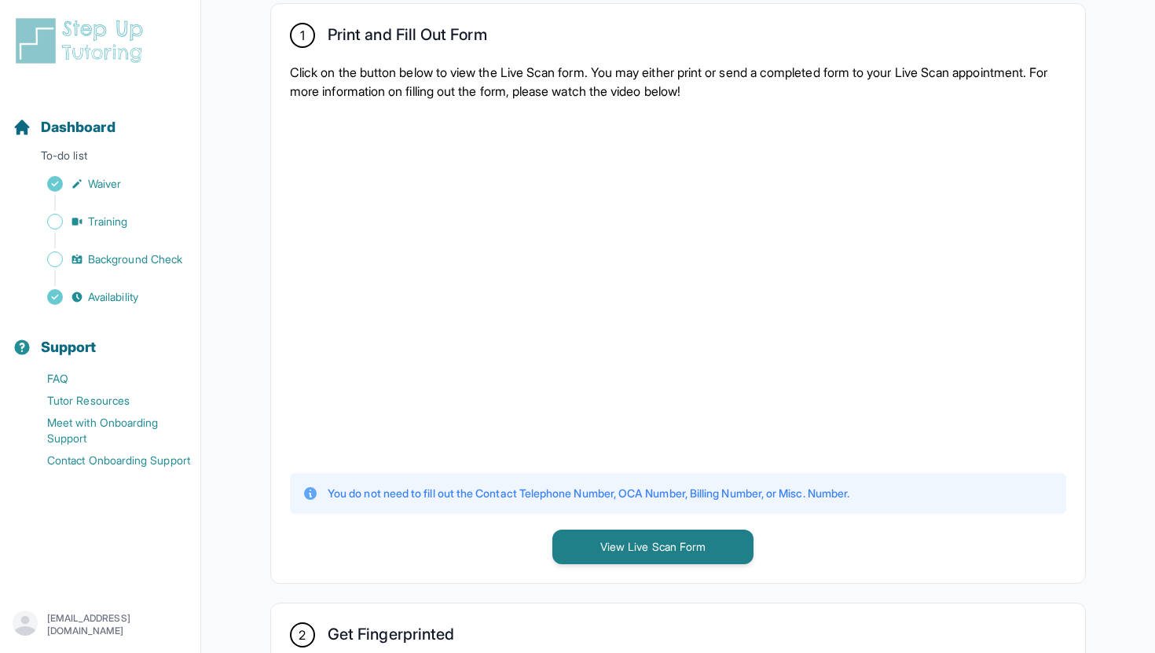
click at [734, 76] on p "Click on the button below to view the Live Scan form. You may either print or s…" at bounding box center [678, 82] width 777 height 38
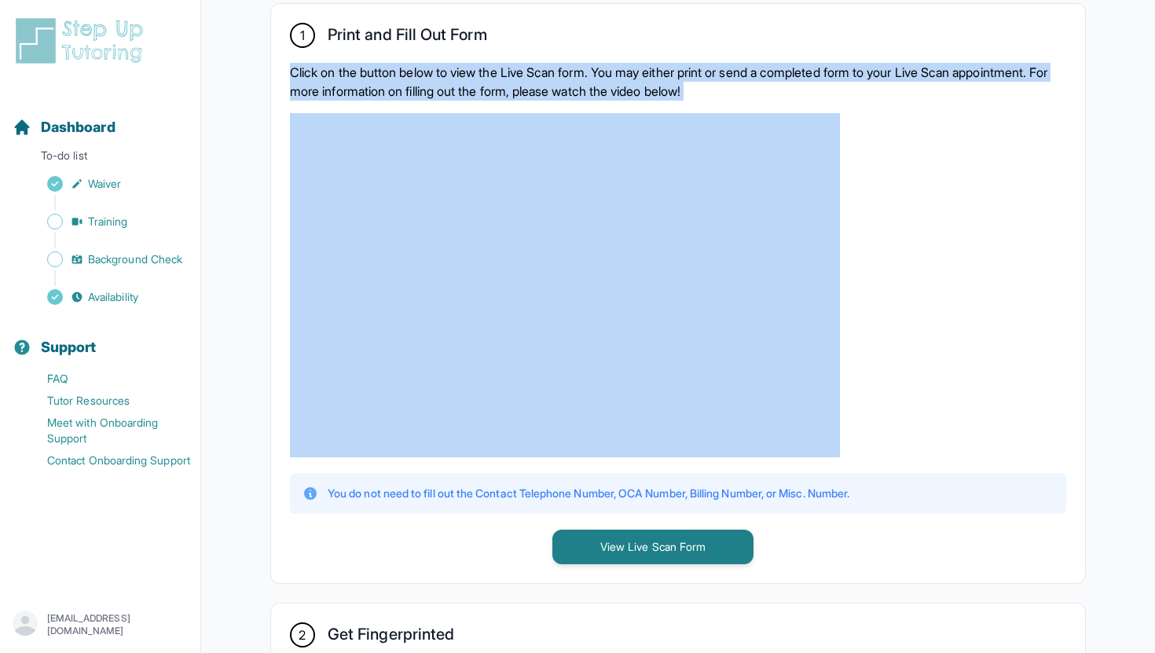
click at [734, 76] on p "Click on the button below to view the Live Scan form. You may either print or s…" at bounding box center [678, 82] width 777 height 38
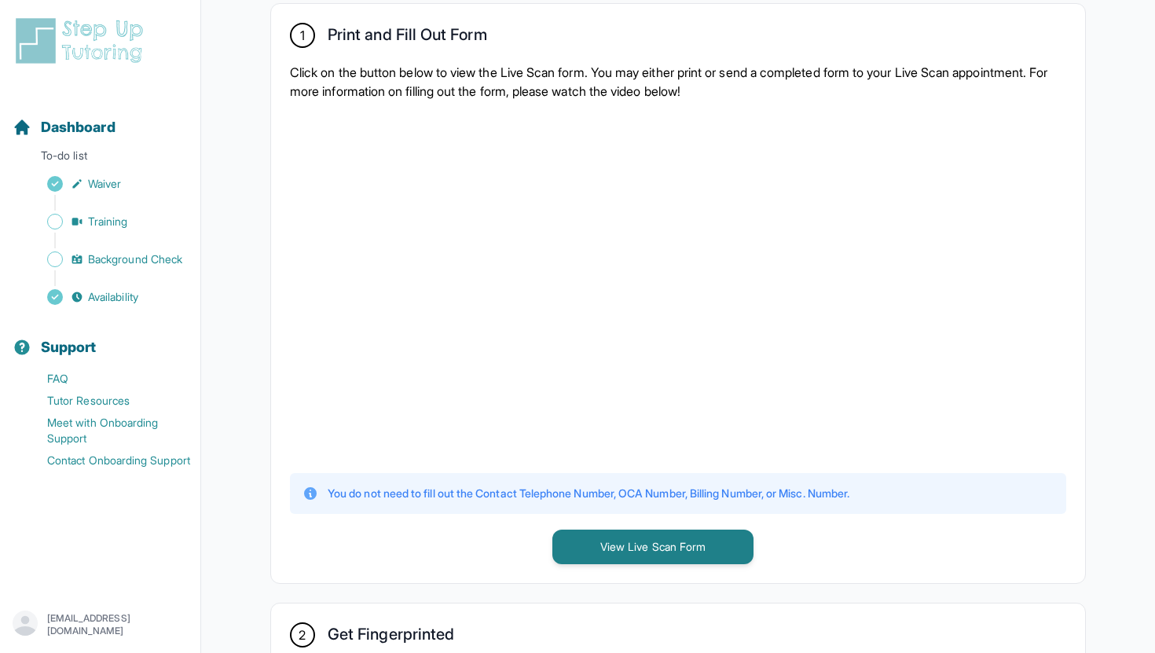
click at [734, 76] on p "Click on the button below to view the Live Scan form. You may either print or s…" at bounding box center [678, 82] width 777 height 38
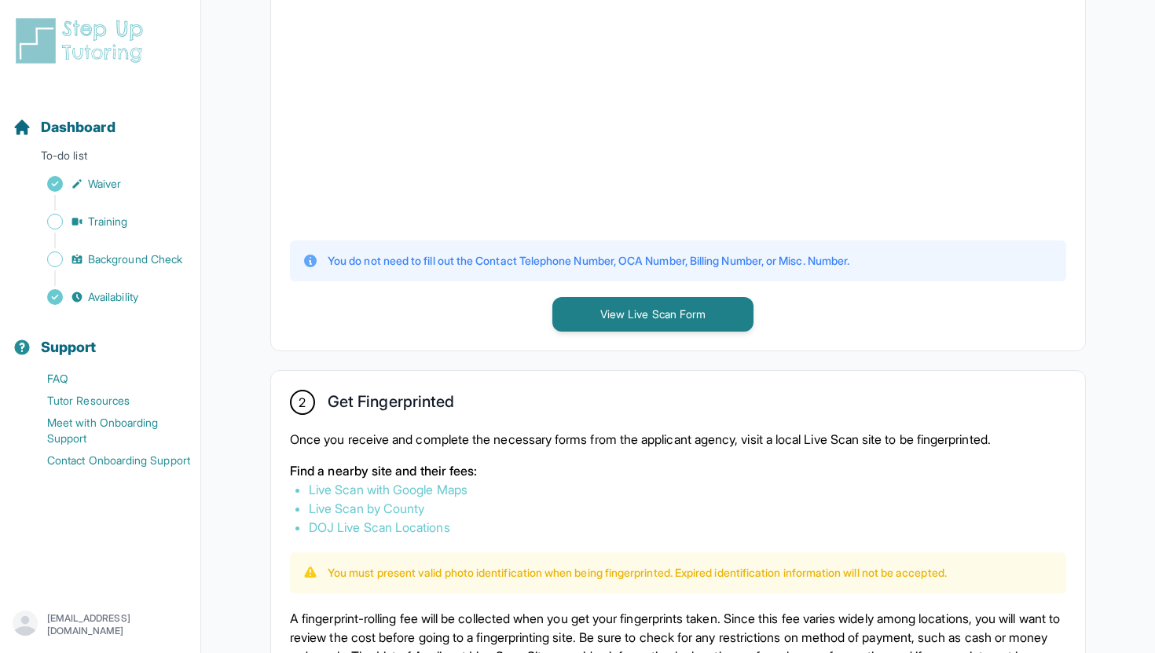
scroll to position [535, 0]
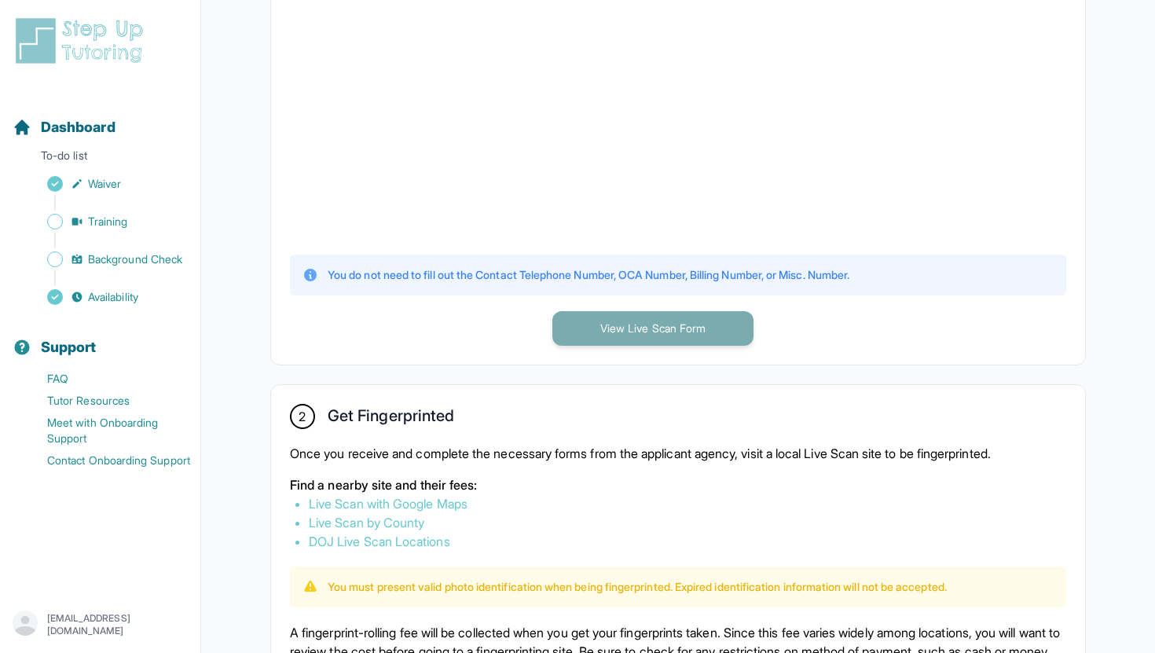
click at [639, 328] on button "View Live Scan Form" at bounding box center [653, 328] width 201 height 35
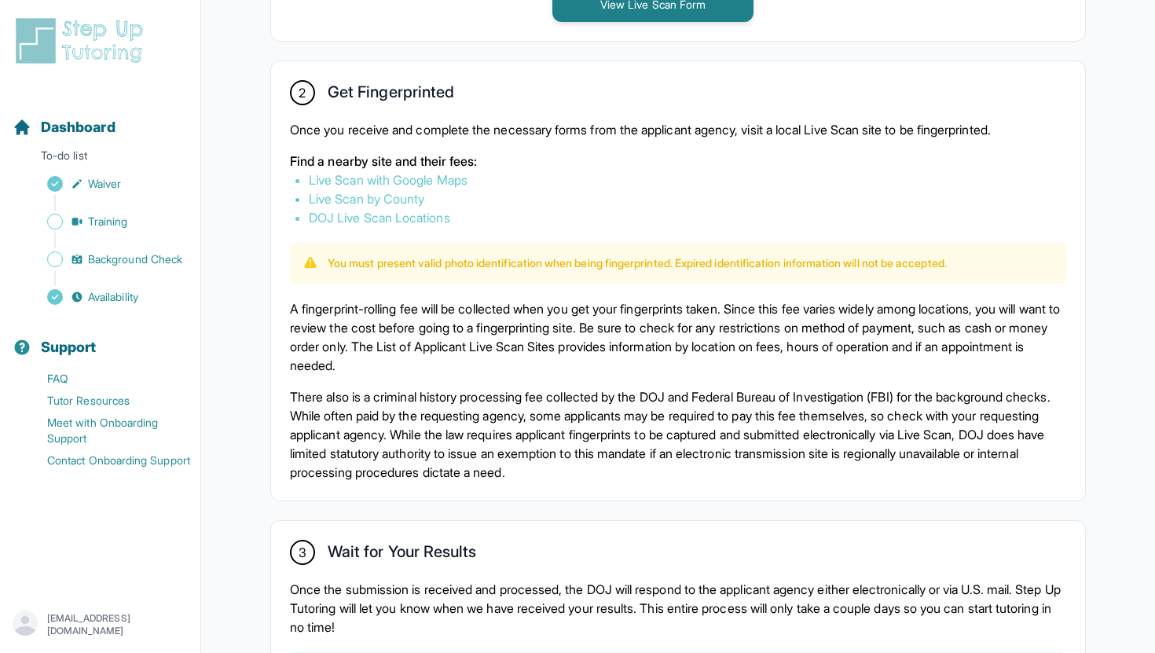
scroll to position [0, 0]
